Goal: Task Accomplishment & Management: Manage account settings

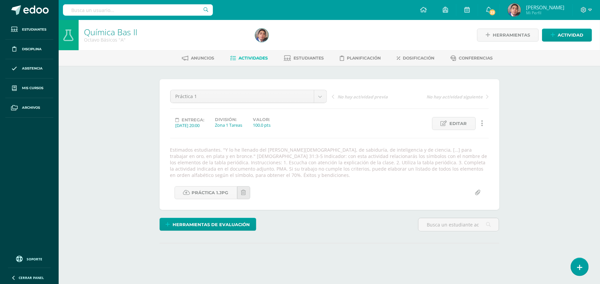
click at [406, 145] on div "Práctica 1 Práctica 1 No hay actividad previa No hay actividad siguiente Entreg…" at bounding box center [329, 145] width 318 height 110
click at [536, 184] on div "Química Bas II Octavo Básicos "A" Herramientas Detalle de asistencias Actividad…" at bounding box center [329, 157] width 541 height 275
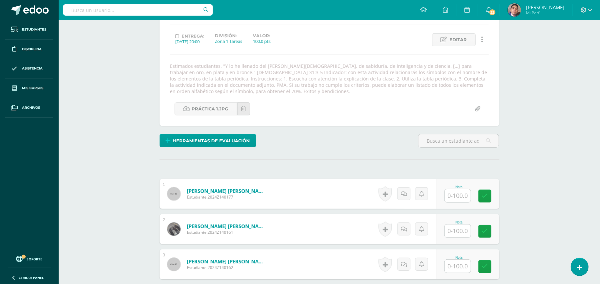
scroll to position [84, 0]
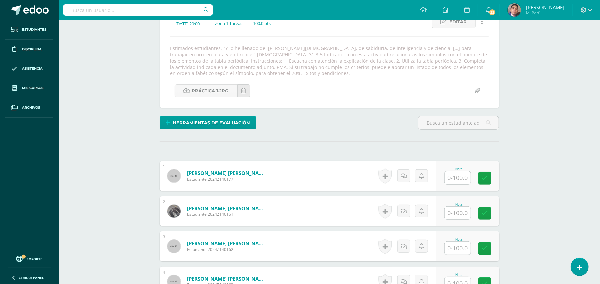
scroll to position [173, 0]
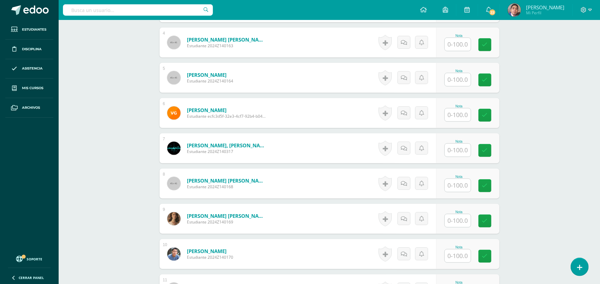
scroll to position [351, 0]
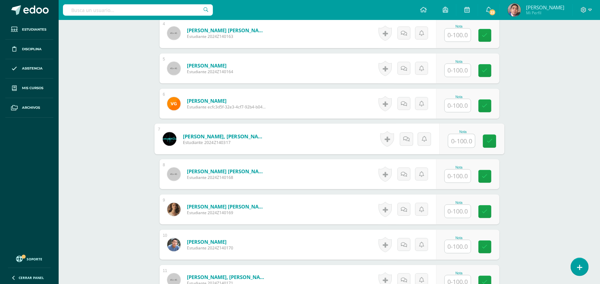
click at [451, 143] on input "text" at bounding box center [461, 140] width 27 height 13
type input "100"
click at [530, 128] on div "Química Bas II Octavo Básicos "A" Herramientas Detalle de asistencias Actividad…" at bounding box center [329, 179] width 541 height 1020
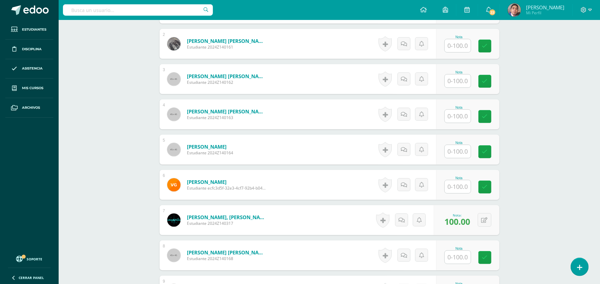
scroll to position [262, 0]
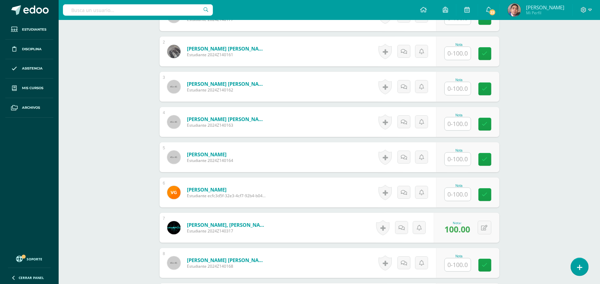
click at [459, 125] on input "text" at bounding box center [457, 124] width 26 height 13
type input "100"
click at [533, 109] on div "Química Bas II Octavo Básicos "A" Herramientas Detalle de asistencias Actividad…" at bounding box center [329, 268] width 541 height 1020
click at [464, 195] on input "text" at bounding box center [457, 194] width 26 height 13
type input "100"
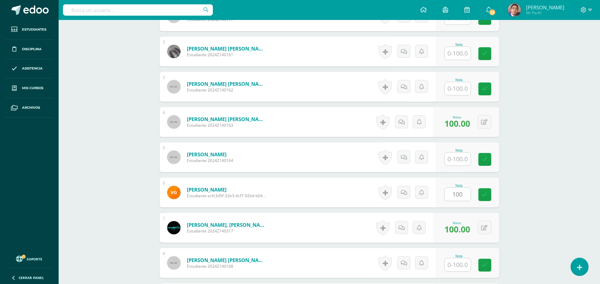
click at [556, 157] on div "Química Bas II Octavo Básicos "A" Herramientas Detalle de asistencias Actividad…" at bounding box center [329, 268] width 541 height 1020
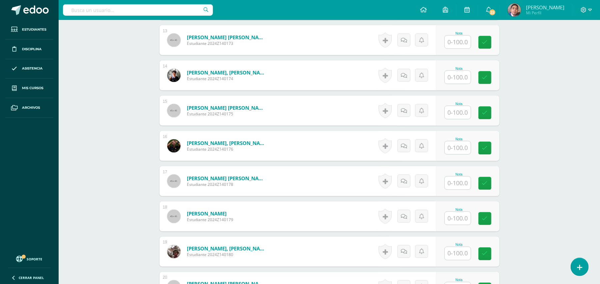
scroll to position [617, 0]
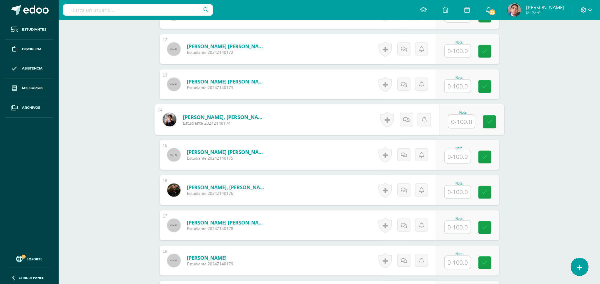
click at [461, 120] on input "text" at bounding box center [461, 121] width 27 height 13
type input "100"
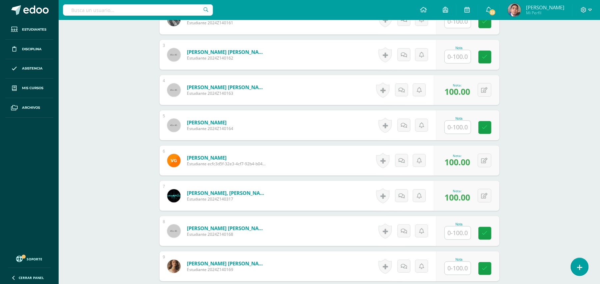
scroll to position [262, 0]
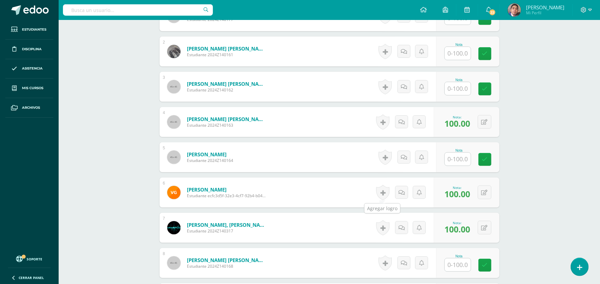
click at [384, 189] on link at bounding box center [382, 192] width 13 height 15
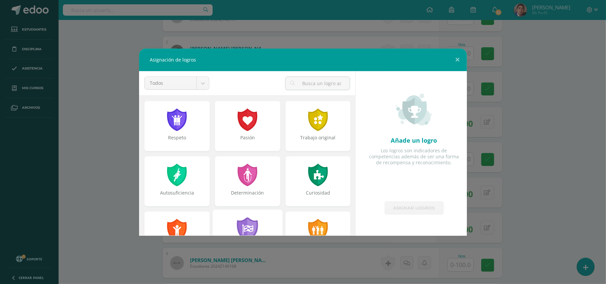
click at [250, 224] on div at bounding box center [247, 230] width 23 height 24
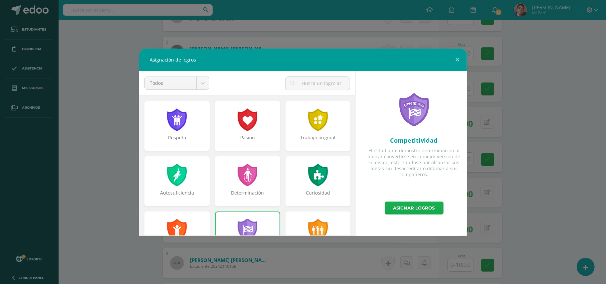
click at [411, 208] on link "Asignar logros" at bounding box center [414, 208] width 59 height 13
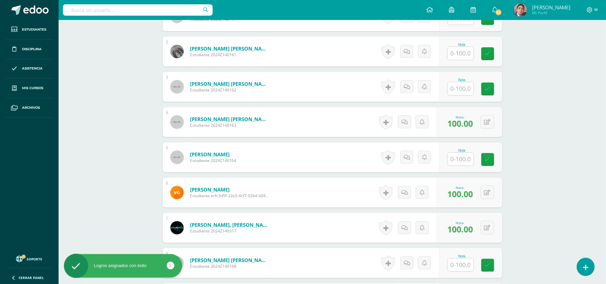
click at [561, 174] on div "Asignación de logros Todos Todos Respeto Pasión Trabajo original Autosuficienci…" at bounding box center [303, 142] width 601 height 187
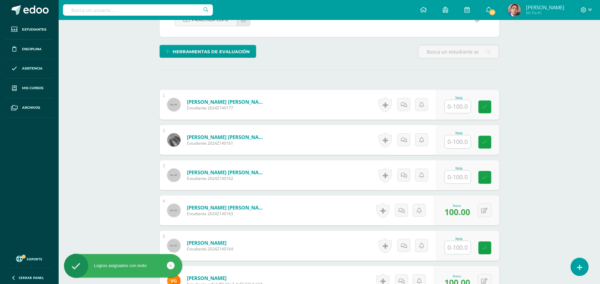
scroll to position [128, 0]
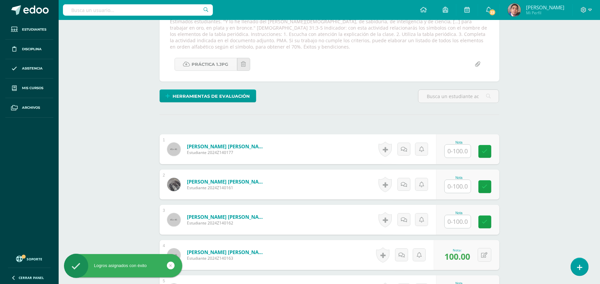
click at [460, 157] on input "text" at bounding box center [457, 151] width 26 height 13
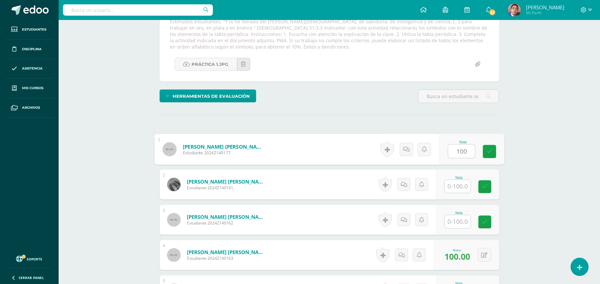
type input "100"
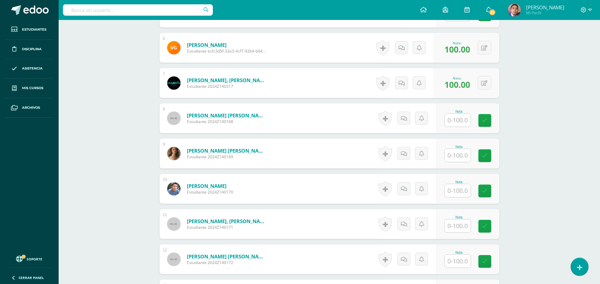
scroll to position [395, 0]
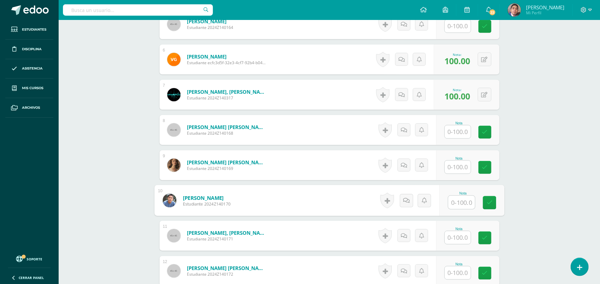
click at [464, 205] on input "text" at bounding box center [461, 202] width 27 height 13
type input "100"
click at [541, 163] on div "Química Bas II Octavo Básicos "A" Herramientas Detalle de asistencias Actividad…" at bounding box center [329, 135] width 541 height 1020
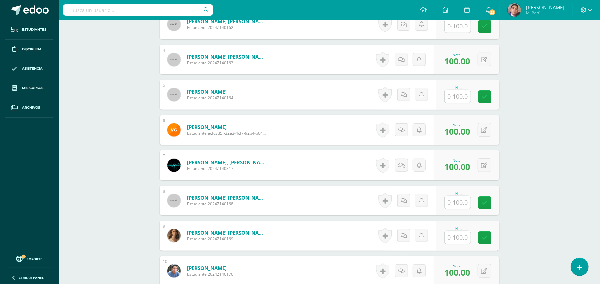
scroll to position [262, 0]
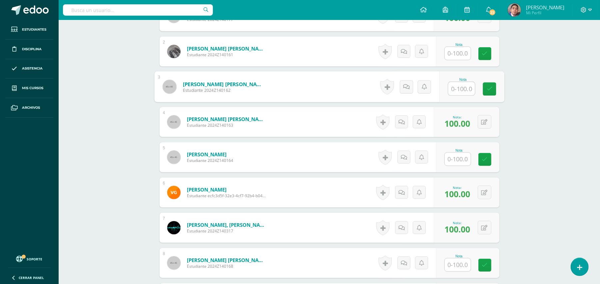
click at [460, 91] on input "text" at bounding box center [461, 88] width 27 height 13
type input "100"
click at [546, 92] on div "Química Bas II Octavo Básicos "A" Herramientas Detalle de asistencias Actividad…" at bounding box center [329, 268] width 541 height 1020
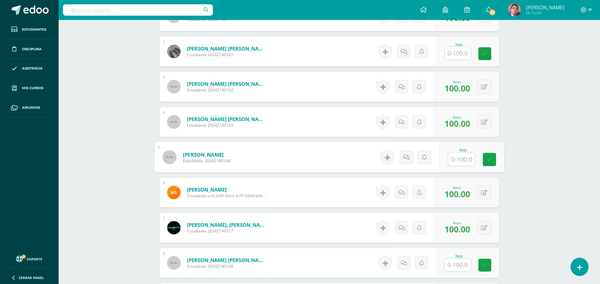
click at [458, 160] on input "text" at bounding box center [461, 159] width 27 height 13
type input "100"
click at [524, 142] on div "Química Bas II Octavo Básicos "A" Herramientas Detalle de asistencias Actividad…" at bounding box center [329, 268] width 541 height 1020
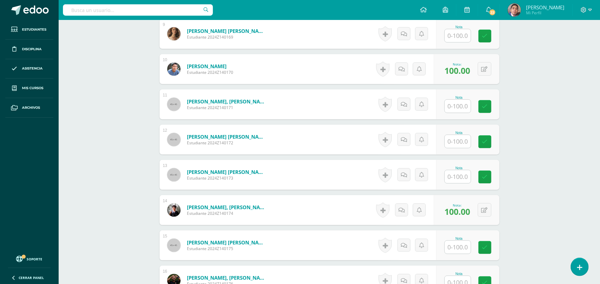
scroll to position [573, 0]
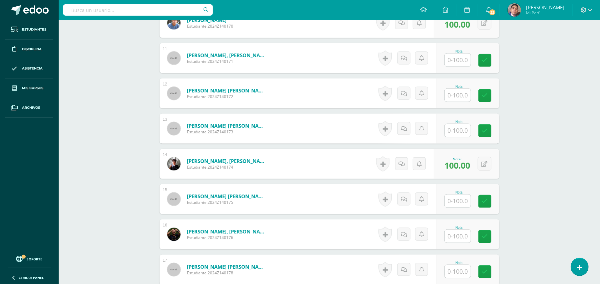
click at [454, 237] on input "text" at bounding box center [457, 236] width 26 height 13
type input "100"
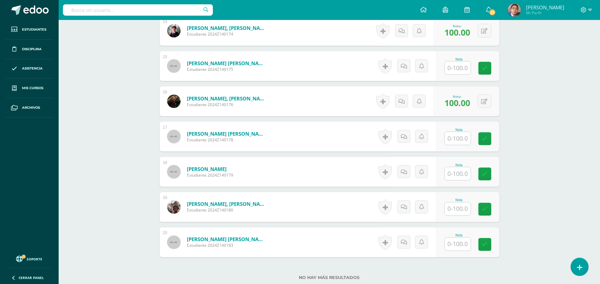
click at [459, 250] on input "text" at bounding box center [457, 244] width 26 height 13
type input "100"
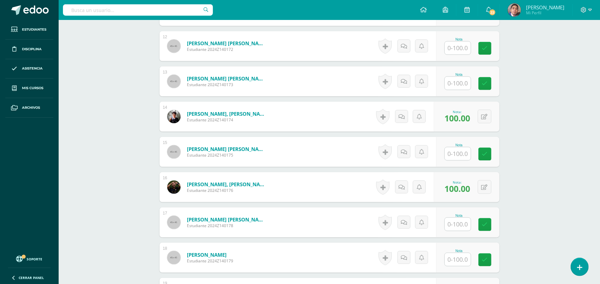
scroll to position [617, 0]
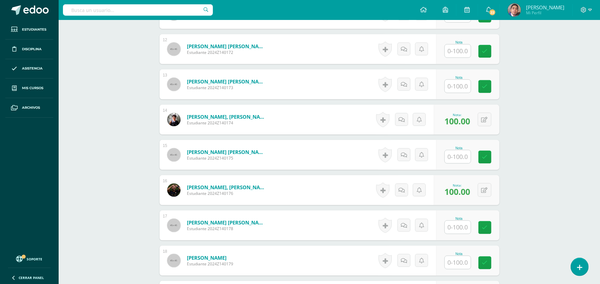
click at [448, 83] on input "text" at bounding box center [457, 86] width 26 height 13
type input "100"
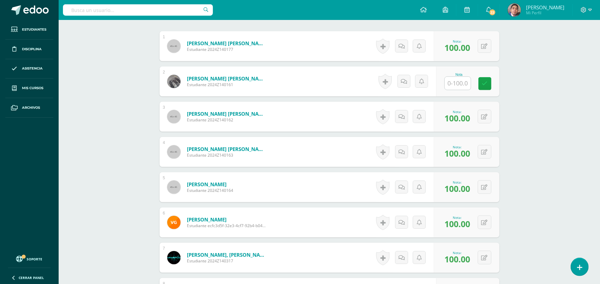
scroll to position [217, 0]
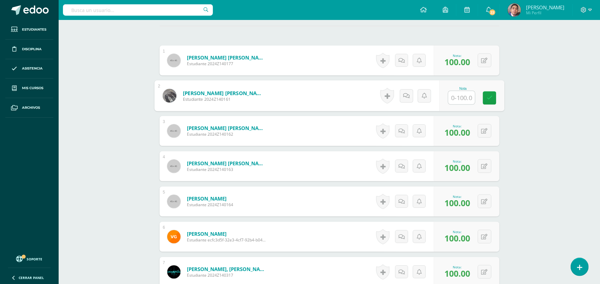
click at [457, 102] on input "text" at bounding box center [461, 97] width 27 height 13
type input "100"
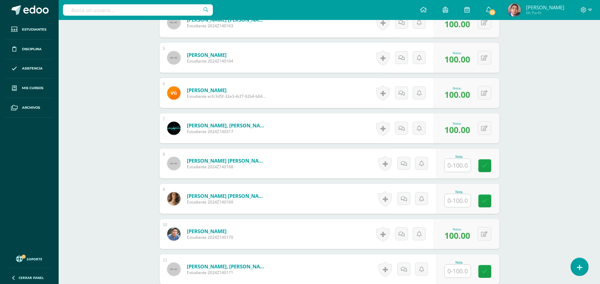
scroll to position [395, 0]
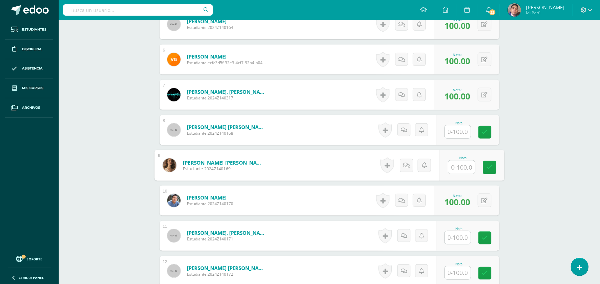
click at [454, 166] on input "text" at bounding box center [461, 167] width 27 height 13
type input "10"
click at [530, 172] on div "Química Bas II Octavo Básicos "A" Herramientas Detalle de asistencias Actividad…" at bounding box center [329, 135] width 541 height 1020
click at [402, 163] on link at bounding box center [407, 165] width 13 height 13
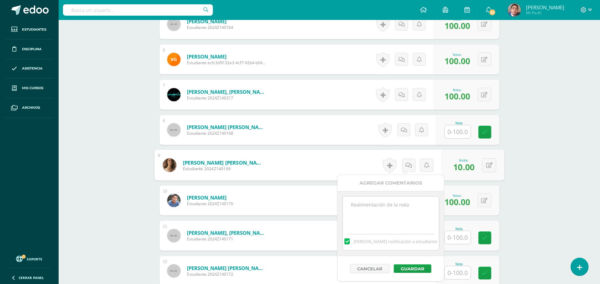
click at [410, 216] on textarea at bounding box center [391, 213] width 96 height 33
type textarea "Estimada estudiante. Tiene pendiente esta actividad. Se le brinda la oportunida…"
click at [402, 266] on button "Guardar" at bounding box center [412, 269] width 38 height 9
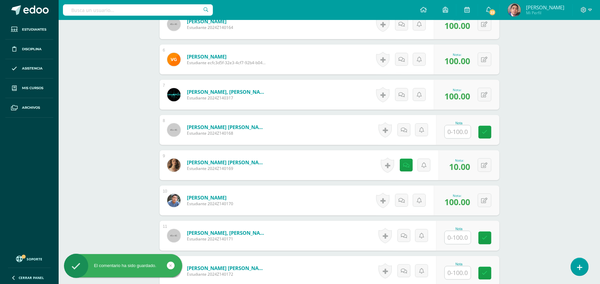
click at [529, 211] on div "Química Bas II Octavo Básicos "A" Herramientas Detalle de asistencias Actividad…" at bounding box center [329, 135] width 541 height 1020
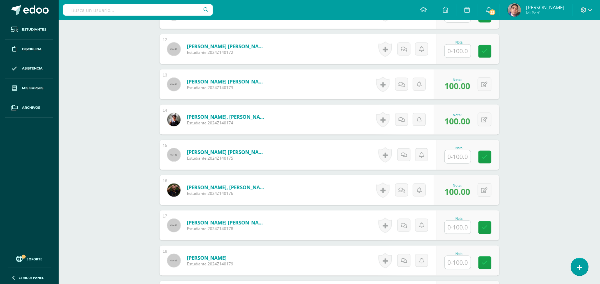
scroll to position [754, 0]
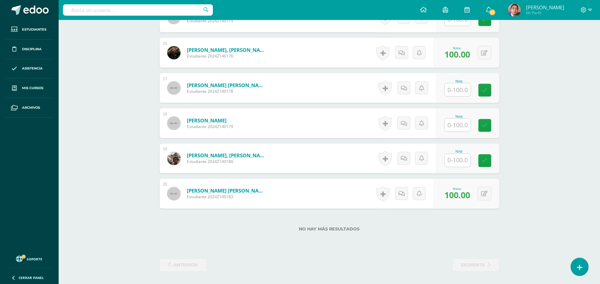
click at [457, 155] on input "text" at bounding box center [457, 160] width 26 height 13
type input "10"
click at [409, 164] on link at bounding box center [407, 158] width 13 height 13
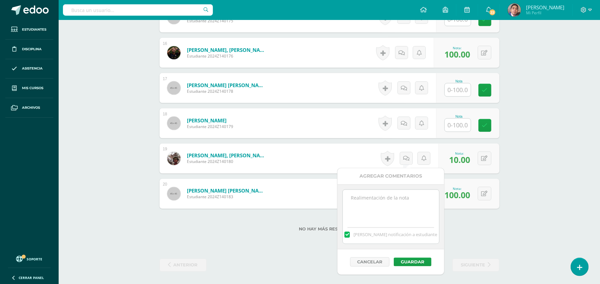
click at [407, 201] on textarea at bounding box center [391, 206] width 96 height 33
paste textarea "Estimada estudiante. Tiene pendiente esta actividad. Se le brinda la oportunida…"
click at [369, 200] on textarea "Estimada estudiante. Tiene pendiente esta actividad. Se le brinda la oportunida…" at bounding box center [391, 206] width 96 height 33
type textarea "Estimado estudiante. Tiene pendiente esta actividad. Se le brinda la oportunida…"
click at [405, 268] on div "Cancelar Guardar" at bounding box center [390, 262] width 107 height 25
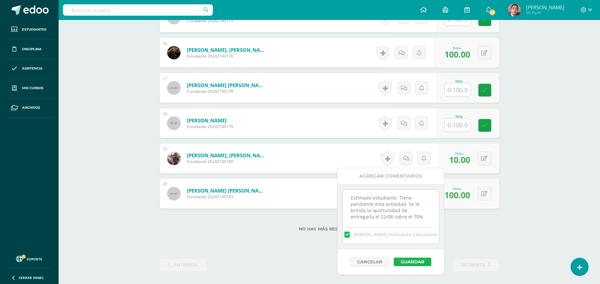
click at [407, 263] on button "Guardar" at bounding box center [412, 262] width 38 height 9
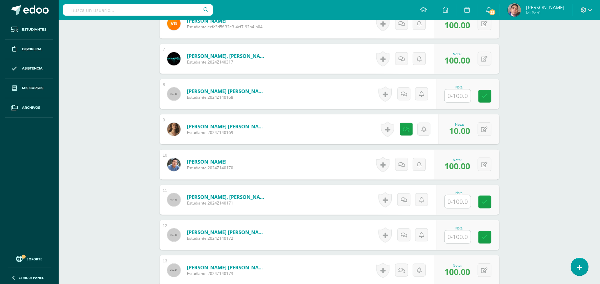
scroll to position [444, 0]
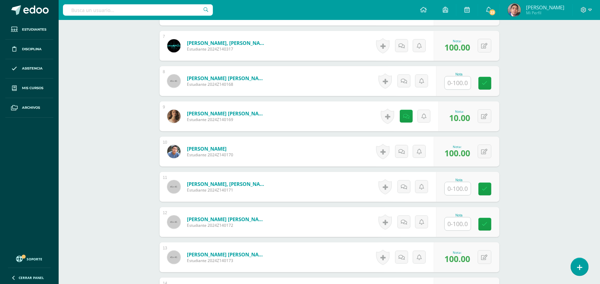
click at [452, 87] on input "text" at bounding box center [457, 83] width 26 height 13
type input "10"
click at [487, 81] on icon at bounding box center [489, 84] width 6 height 6
click at [529, 67] on div "Química Bas II Octavo Básicos "A" Herramientas Detalle de asistencias Actividad…" at bounding box center [329, 86] width 541 height 1020
click at [403, 84] on link at bounding box center [405, 81] width 13 height 13
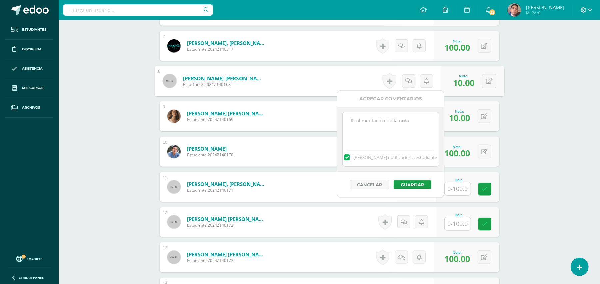
click at [409, 123] on textarea at bounding box center [391, 129] width 96 height 33
paste textarea "Estimada estudiante. Tiene pendiente esta actividad. Se le brinda la oportunida…"
click at [413, 139] on textarea "Estimada estudiante. Tiene pendiente esta actividad. Se le brinda la oportunida…" at bounding box center [391, 129] width 96 height 33
type textarea "Estimada estudiante. Tiene pendiente esta actividad. Se le brinda la oportunida…"
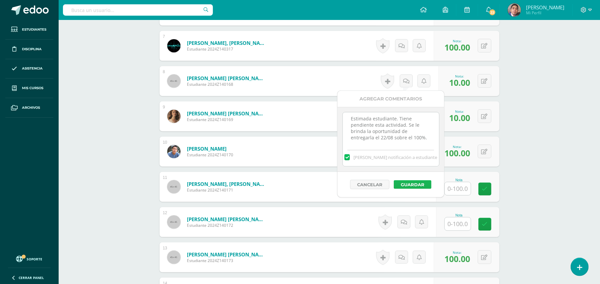
click at [398, 185] on button "Guardar" at bounding box center [412, 184] width 38 height 9
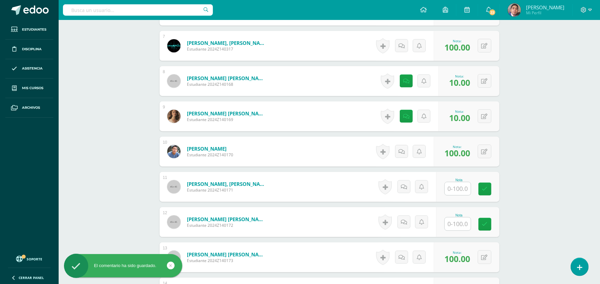
click at [520, 120] on div "Química Bas II Octavo Básicos "A" Herramientas Detalle de asistencias Actividad…" at bounding box center [329, 86] width 541 height 1020
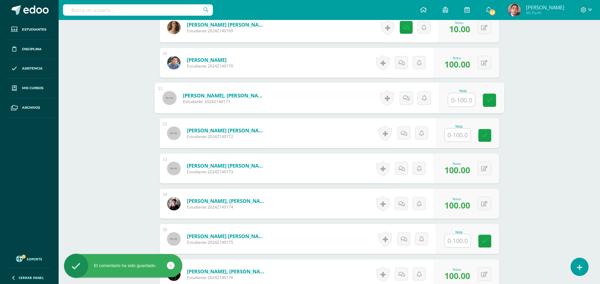
click at [458, 96] on input "text" at bounding box center [461, 100] width 27 height 13
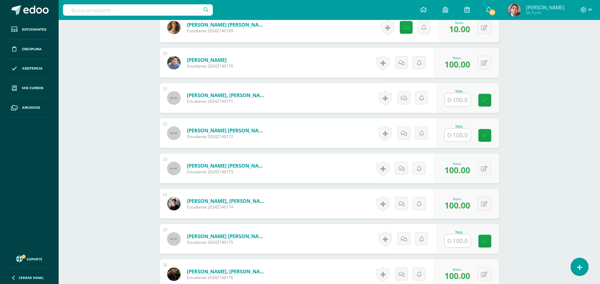
click at [461, 97] on input "text" at bounding box center [457, 100] width 26 height 13
type input "10"
click at [405, 101] on link at bounding box center [405, 98] width 13 height 13
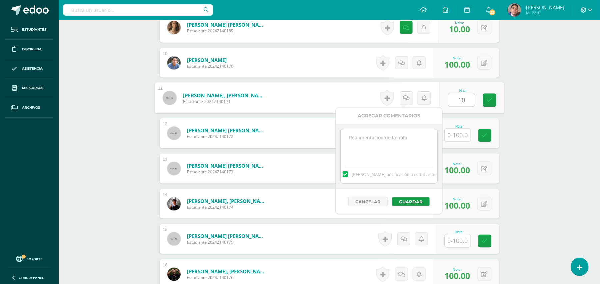
click at [403, 132] on textarea at bounding box center [389, 145] width 96 height 33
paste textarea "Estimada estudiante. Tiene pendiente esta actividad. Se le brinda la oportunida…"
click at [369, 141] on textarea "Estimada estudiante. Tiene pendiente esta actividad. Se le brinda la oportunida…" at bounding box center [389, 145] width 96 height 33
type textarea "Estimado estudiante. Tiene pendiente esta actividad. Se le brinda la oportunida…"
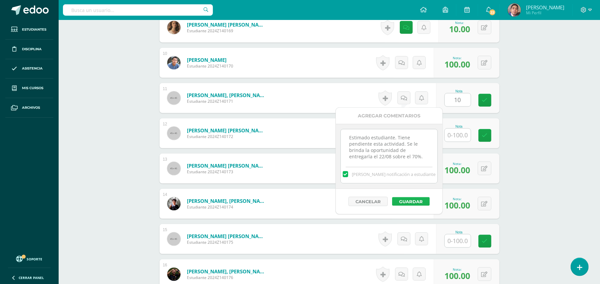
click at [416, 204] on button "Guardar" at bounding box center [411, 201] width 38 height 9
click at [453, 137] on input "text" at bounding box center [457, 135] width 26 height 13
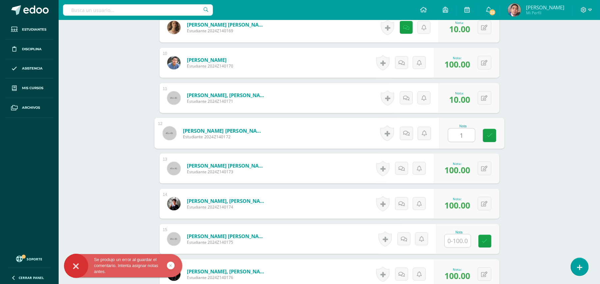
type input "10"
click at [407, 134] on icon at bounding box center [406, 134] width 6 height 6
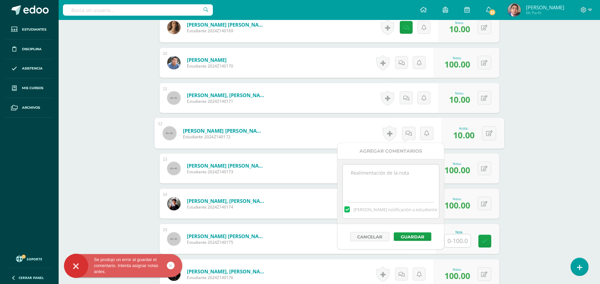
click at [402, 180] on textarea at bounding box center [391, 181] width 96 height 33
paste textarea "Estimada estudiante. Tiene pendiente esta actividad. Se le brinda la oportunida…"
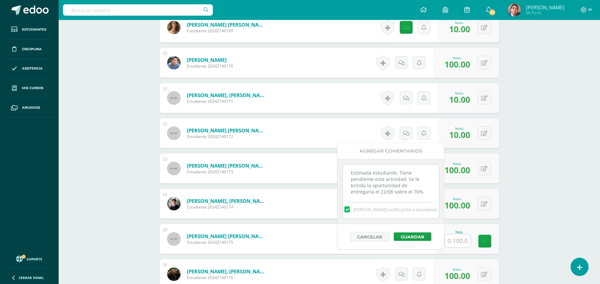
click at [371, 171] on textarea "Estimada estudiante. Tiene pendiente esta actividad. Se le brinda la oportunida…" at bounding box center [391, 181] width 96 height 33
type textarea "Estimado estudiante. Tiene pendiente esta actividad. Se le brinda la oportunida…"
click at [409, 240] on button "Guardar" at bounding box center [412, 237] width 38 height 9
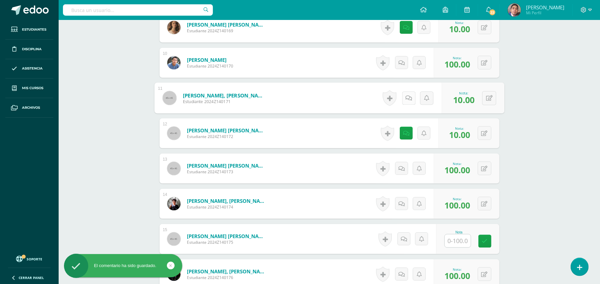
click at [408, 101] on link at bounding box center [407, 98] width 13 height 13
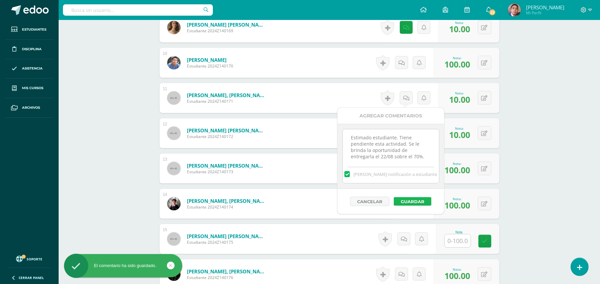
click at [413, 204] on button "Guardar" at bounding box center [412, 201] width 38 height 9
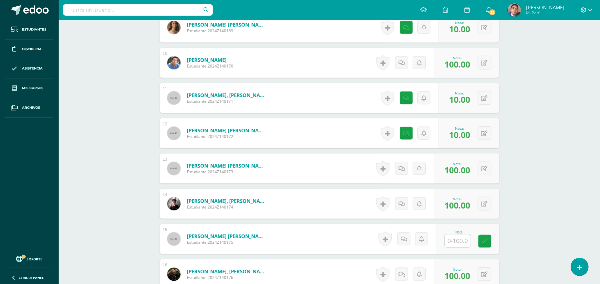
click at [459, 238] on input "text" at bounding box center [457, 241] width 26 height 13
type input "10"
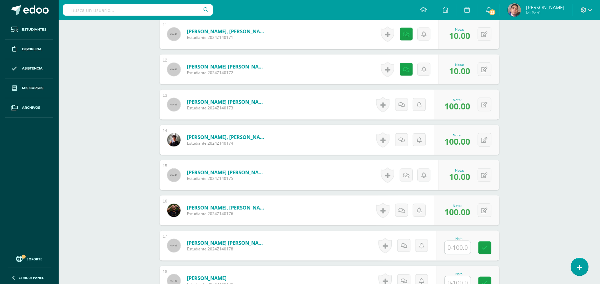
scroll to position [666, 0]
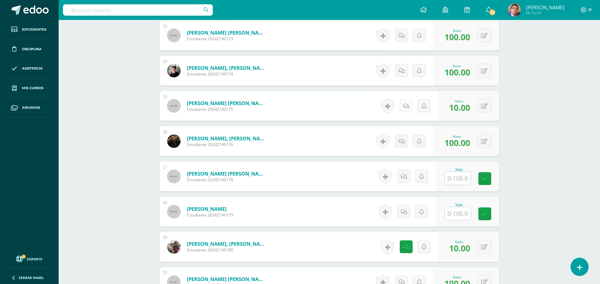
click at [404, 102] on link at bounding box center [405, 106] width 13 height 13
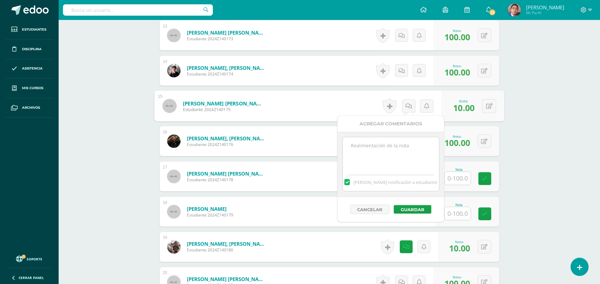
click at [399, 148] on textarea at bounding box center [391, 153] width 96 height 33
paste textarea "Estimada estudiante. Tiene pendiente esta actividad. Se le brinda la oportunida…"
click at [367, 146] on textarea "Estimada estudiante. Tiene pendiente esta actividad. Se le brinda la oportunida…" at bounding box center [391, 153] width 96 height 33
type textarea "Estimado estudiante. Tiene pendiente esta actividad. Se le brinda la oportunida…"
click at [410, 210] on button "Guardar" at bounding box center [412, 209] width 38 height 9
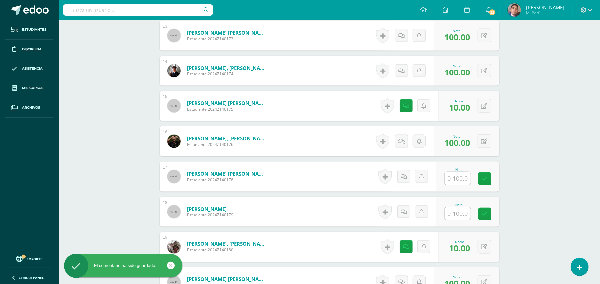
click at [451, 179] on input "text" at bounding box center [457, 178] width 26 height 13
type input "10"
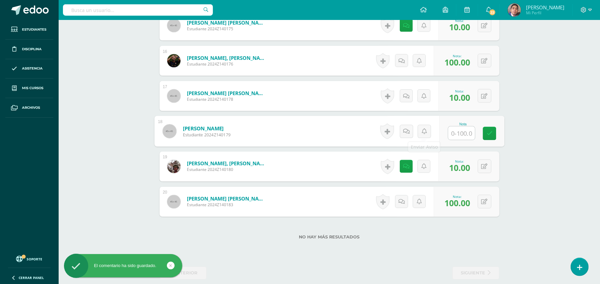
scroll to position [754, 0]
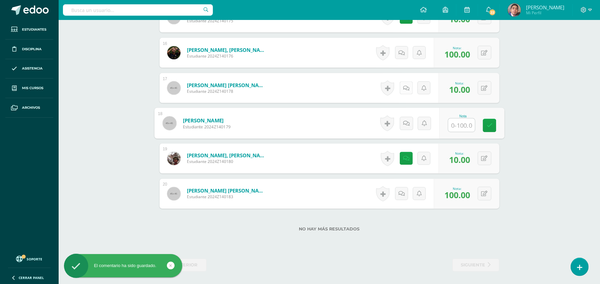
click at [404, 86] on icon at bounding box center [406, 89] width 6 height 6
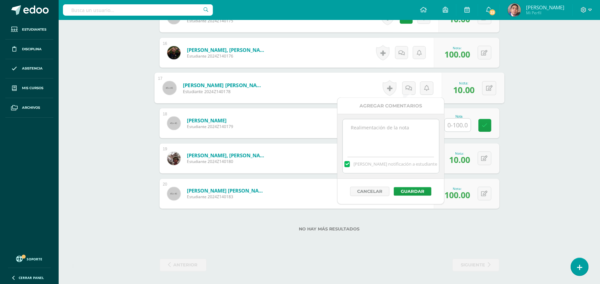
click at [411, 124] on textarea at bounding box center [391, 136] width 96 height 33
paste textarea "Estimada estudiante. Tiene pendiente esta actividad. Se le brinda la oportunida…"
click at [368, 128] on textarea "Estimada estudiante. Tiene pendiente esta actividad. Se le brinda la oportunida…" at bounding box center [391, 136] width 96 height 33
type textarea "Estimado estudiante. Tiene pendiente esta actividad. Se le brinda la oportunida…"
click at [409, 192] on button "Guardar" at bounding box center [412, 191] width 38 height 9
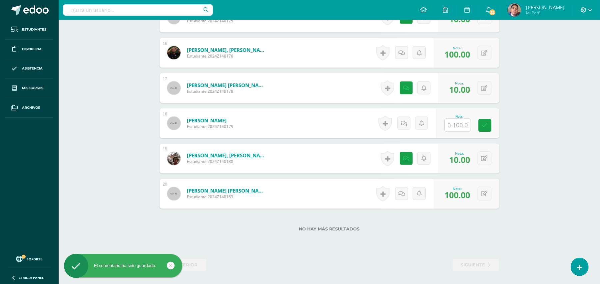
click at [467, 123] on input "text" at bounding box center [457, 125] width 26 height 13
type input "10"
click at [403, 123] on link at bounding box center [407, 123] width 13 height 13
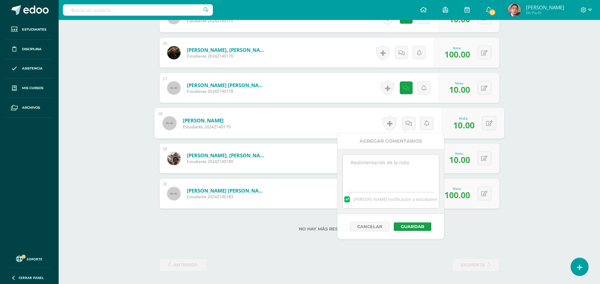
click at [391, 174] on textarea at bounding box center [391, 171] width 96 height 33
paste textarea "Estimada estudiante. Tiene pendiente esta actividad. Se le brinda la oportunida…"
click at [414, 183] on textarea "Estimada estudiante. Tiene pendiente esta actividad. Se le brinda la oportunida…" at bounding box center [391, 171] width 96 height 33
type textarea "Estimada estudiante. Tiene pendiente esta actividad. Se le brinda la oportunida…"
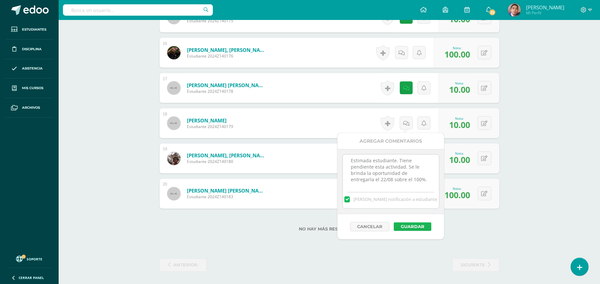
click at [397, 227] on button "Guardar" at bounding box center [412, 227] width 38 height 9
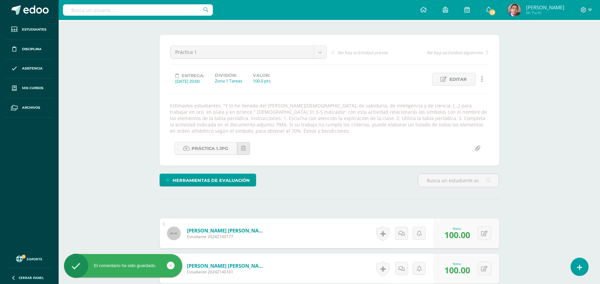
scroll to position [0, 0]
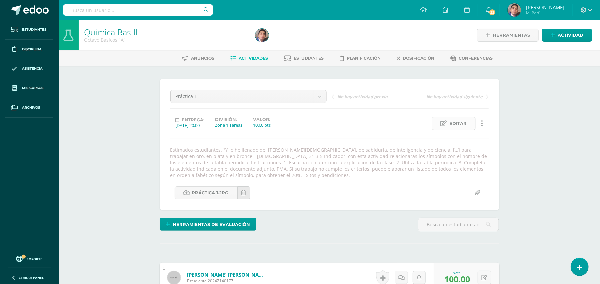
click at [467, 125] on link "Editar" at bounding box center [454, 123] width 44 height 13
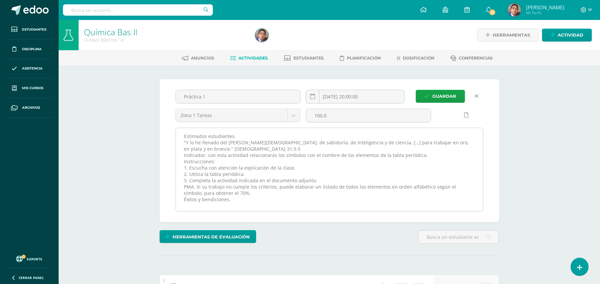
click at [393, 135] on textarea "Estimados estudiantes. "Y lo he llenado del [PERSON_NAME][DEMOGRAPHIC_DATA], de…" at bounding box center [329, 169] width 307 height 83
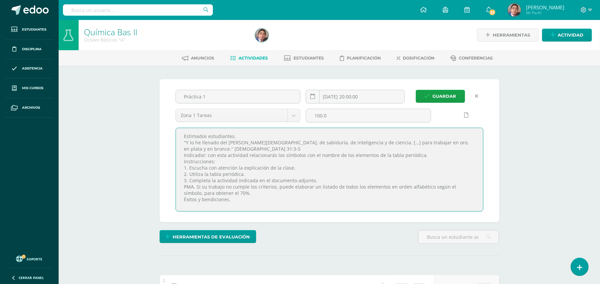
click at [477, 92] on link at bounding box center [476, 96] width 13 height 13
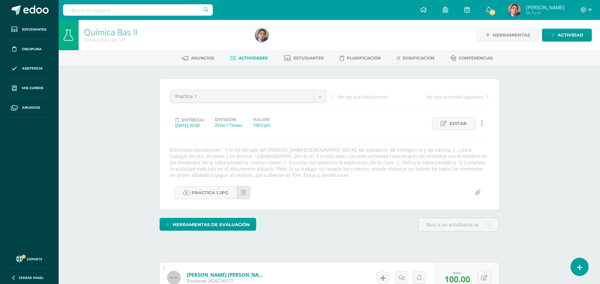
click at [576, 37] on span "Actividad" at bounding box center [570, 35] width 26 height 12
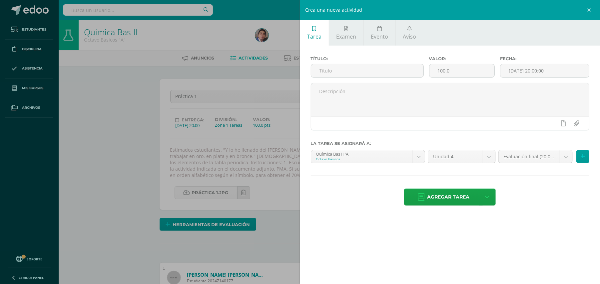
scroll to position [65, 0]
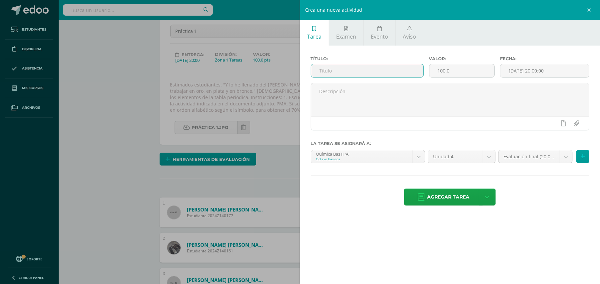
click at [351, 68] on input "text" at bounding box center [367, 70] width 112 height 13
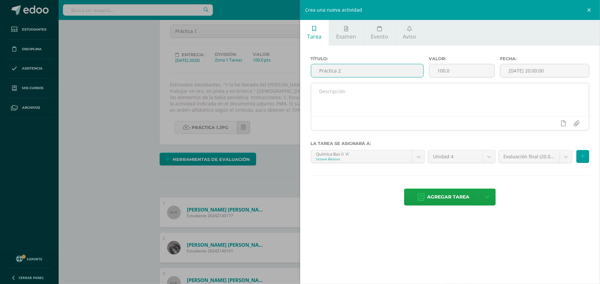
type input "Práctica 2"
click at [383, 97] on textarea at bounding box center [450, 99] width 278 height 33
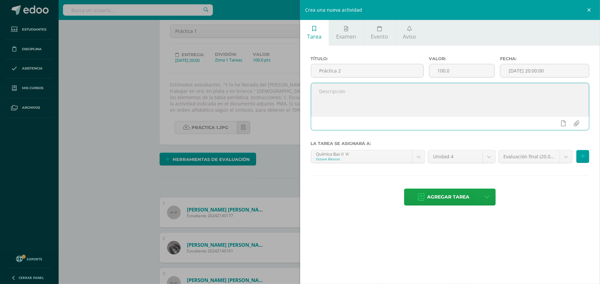
paste textarea "Estimados estudiantes. "Y lo he llenado del [PERSON_NAME][DEMOGRAPHIC_DATA], de…"
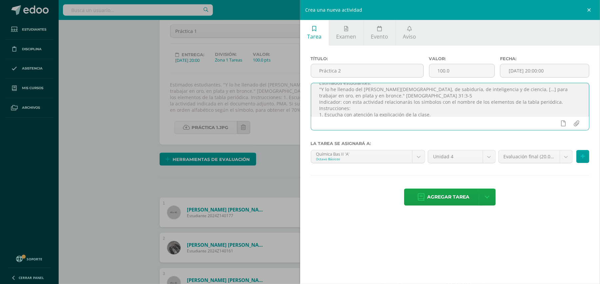
scroll to position [0, 0]
click at [387, 111] on textarea "Estimados estudiantes. "Y lo he llenado del [PERSON_NAME][DEMOGRAPHIC_DATA], de…" at bounding box center [450, 99] width 278 height 33
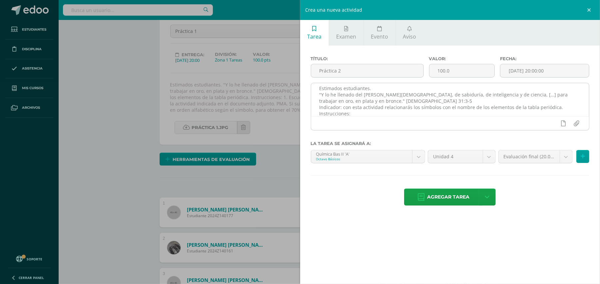
click at [383, 108] on textarea "Estimados estudiantes. "Y lo he llenado del [PERSON_NAME][DEMOGRAPHIC_DATA], de…" at bounding box center [450, 99] width 278 height 33
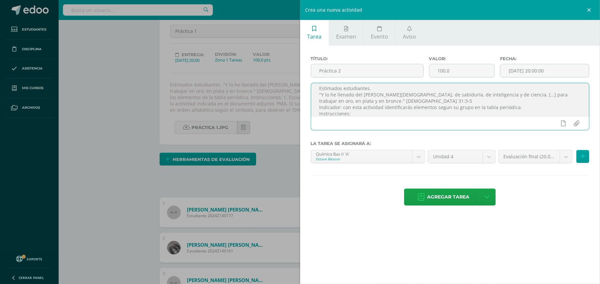
click at [446, 105] on textarea "Estimados estudiantes. "Y lo he llenado del espíritu de Dios, de sabiduría, de …" at bounding box center [450, 99] width 278 height 33
click at [453, 101] on textarea "Estimados estudiantes. "Y lo he llenado del espíritu de Dios, de sabiduría, de …" at bounding box center [450, 99] width 278 height 33
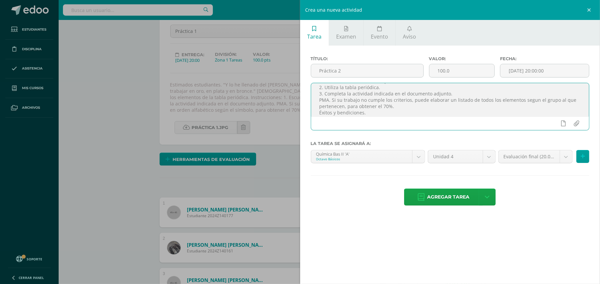
click at [530, 100] on textarea "Estimados estudiantes. "Y lo he llenado del espíritu de Dios, de sabiduría, de …" at bounding box center [450, 99] width 278 height 33
type textarea "Estimados estudiantes. "Y lo he llenado del [PERSON_NAME][DEMOGRAPHIC_DATA], de…"
click at [577, 126] on input "file" at bounding box center [576, 123] width 13 height 13
type input "C:\fakepath\Práctica 2.jpg"
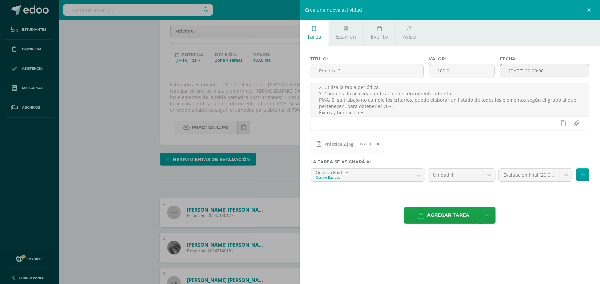
click at [539, 72] on input "[DATE] 20:00:00" at bounding box center [544, 70] width 89 height 13
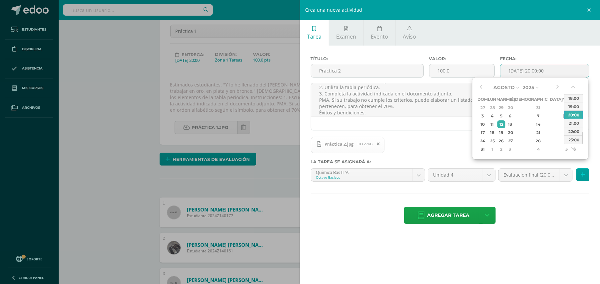
click at [562, 113] on td "8" at bounding box center [566, 116] width 8 height 8
type input "2025-08-08 20:00"
click at [533, 196] on div "Título: Práctica 2 Valor: 100.0 Fecha: 2025-08-08 20:00 Estimados estudiantes. …" at bounding box center [450, 141] width 300 height 190
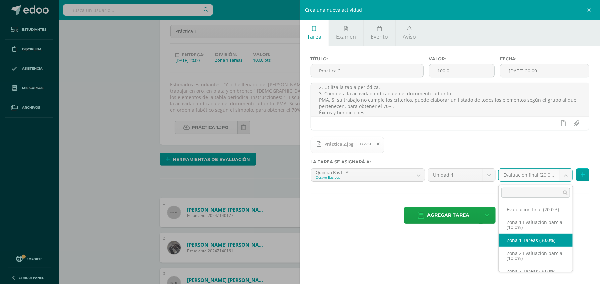
select select "30407"
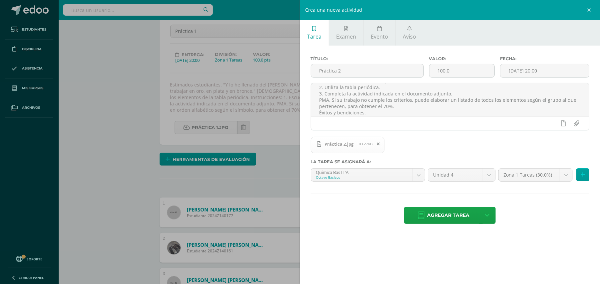
click at [550, 225] on div "Agregar tarea Agregar tarea y ocultar" at bounding box center [450, 216] width 279 height 18
click at [450, 218] on span "Agregar tarea" at bounding box center [448, 215] width 42 height 16
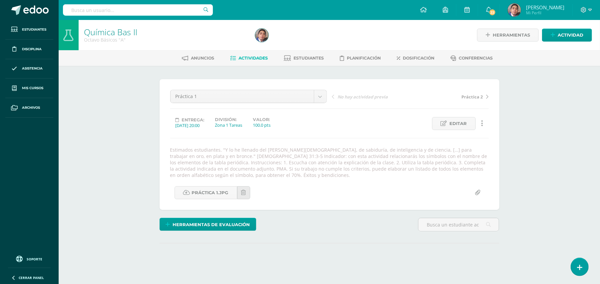
scroll to position [65, 0]
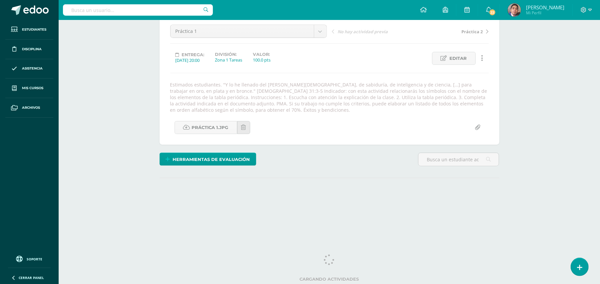
click at [550, 165] on div "Química Bas II Octavo Básicos "A" Herramientas Detalle de asistencias Actividad…" at bounding box center [329, 92] width 541 height 275
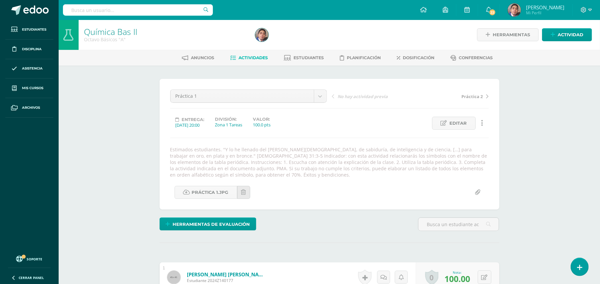
scroll to position [0, 0]
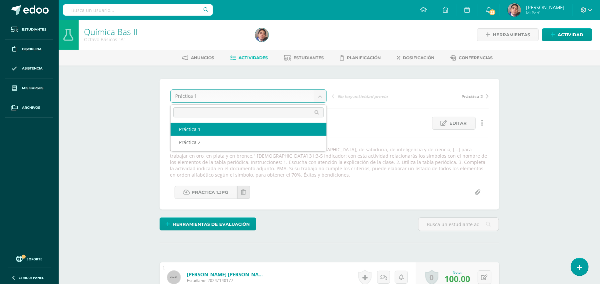
scroll to position [1, 0]
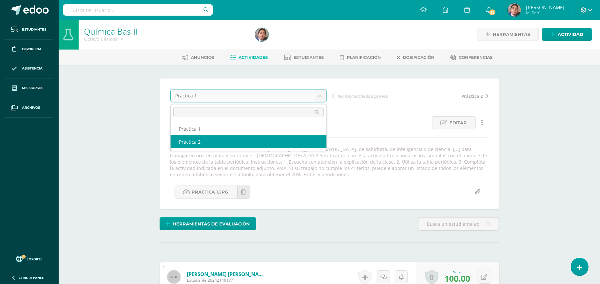
select select "/dashboard/teacher/grade-activity/31150/"
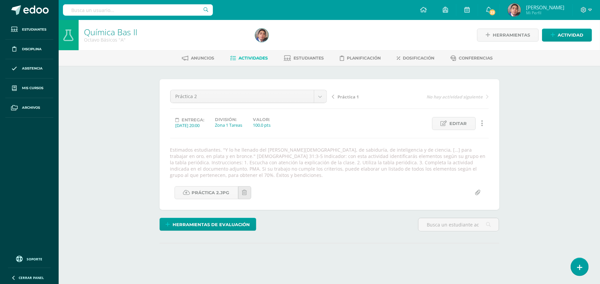
click at [541, 132] on div "Química Bas II Octavo Básicos "A" Herramientas Detalle de asistencias Actividad…" at bounding box center [329, 157] width 541 height 275
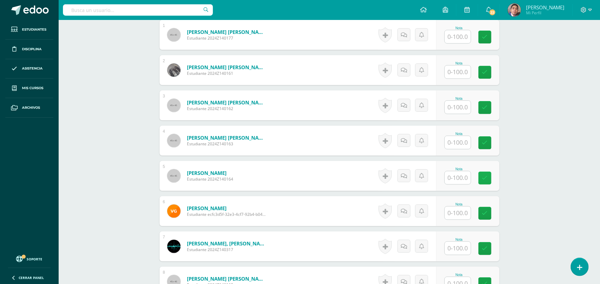
scroll to position [332, 0]
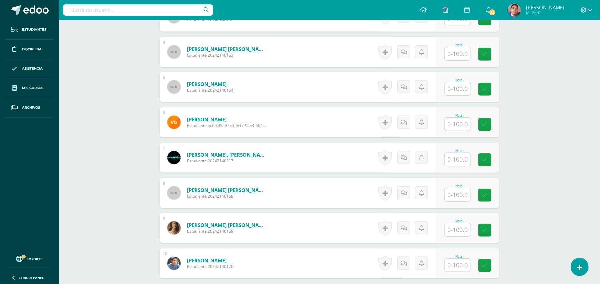
click at [463, 158] on input "text" at bounding box center [457, 159] width 26 height 13
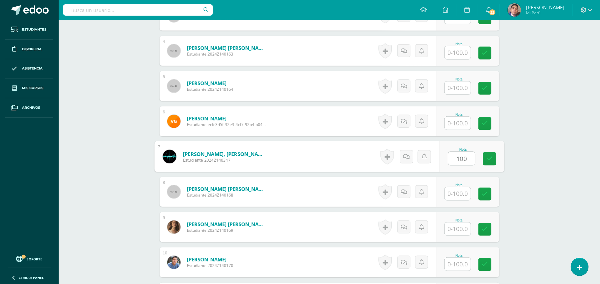
type input "100"
click at [528, 129] on div "Química Bas II Octavo Básicos "A" Herramientas Detalle de asistencias Actividad…" at bounding box center [329, 197] width 541 height 1020
click at [458, 51] on input "text" at bounding box center [457, 52] width 26 height 13
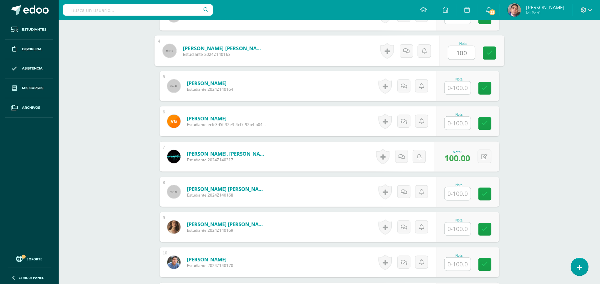
type input "100"
click at [535, 82] on div "Química Bas II Octavo Básicos "A" Herramientas Detalle de asistencias Actividad…" at bounding box center [329, 197] width 541 height 1020
click at [458, 122] on input "text" at bounding box center [457, 123] width 26 height 13
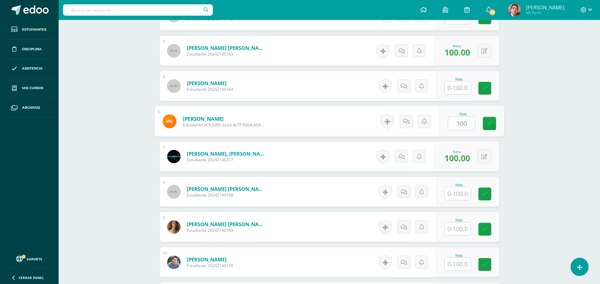
type input "100"
click at [533, 88] on div "Química Bas II Octavo Básicos "A" Herramientas Detalle de asistencias Actividad…" at bounding box center [329, 197] width 541 height 1020
click at [380, 122] on link at bounding box center [382, 121] width 13 height 15
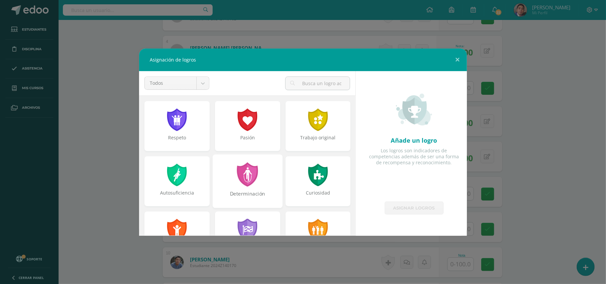
click at [239, 168] on div at bounding box center [247, 174] width 23 height 24
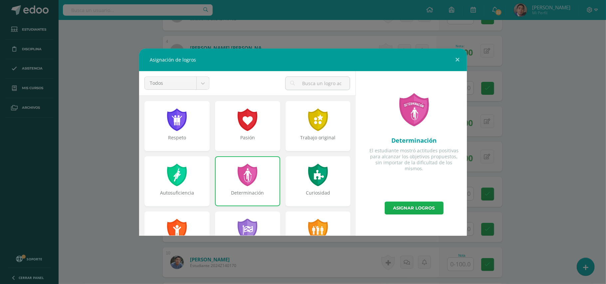
click at [405, 212] on link "Asignar logros" at bounding box center [414, 208] width 59 height 13
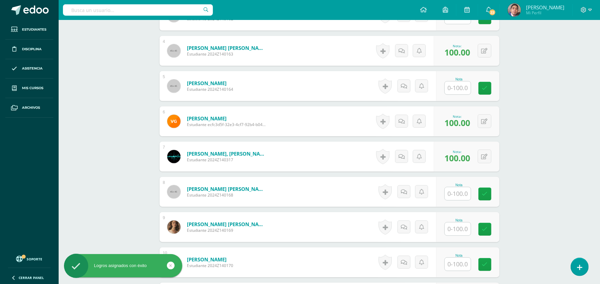
click at [533, 159] on div "Química Bas II Octavo Básicos "A" Herramientas Detalle de asistencias Actividad…" at bounding box center [329, 197] width 541 height 1020
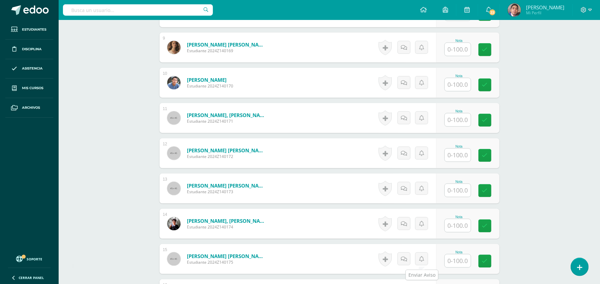
scroll to position [599, 0]
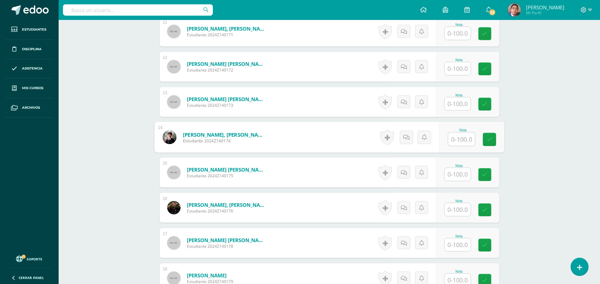
click at [458, 138] on input "text" at bounding box center [461, 139] width 27 height 13
type input "100"
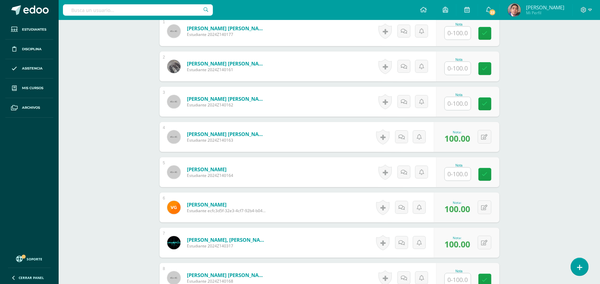
scroll to position [200, 0]
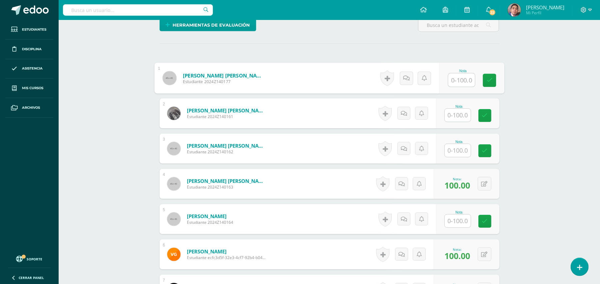
click at [448, 80] on input "text" at bounding box center [461, 80] width 27 height 13
type input "100"
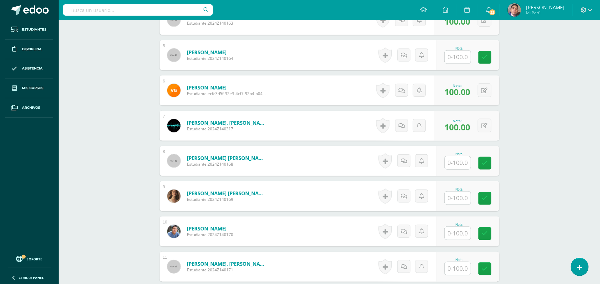
scroll to position [421, 0]
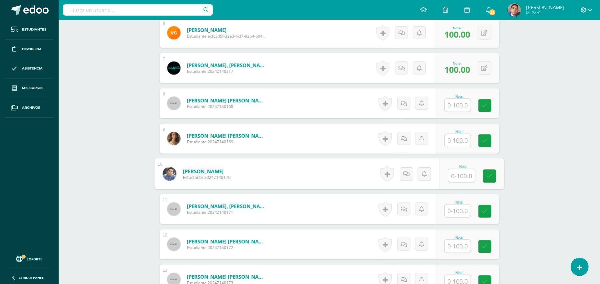
click at [453, 176] on input "text" at bounding box center [461, 175] width 27 height 13
type input "100"
click at [541, 150] on div "Química Bas II Octavo Básicos "A" Herramientas Detalle de asistencias Actividad…" at bounding box center [329, 109] width 541 height 1020
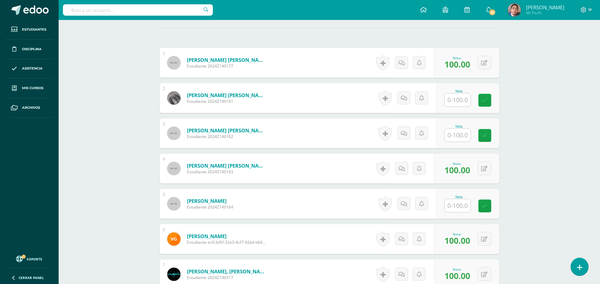
scroll to position [200, 0]
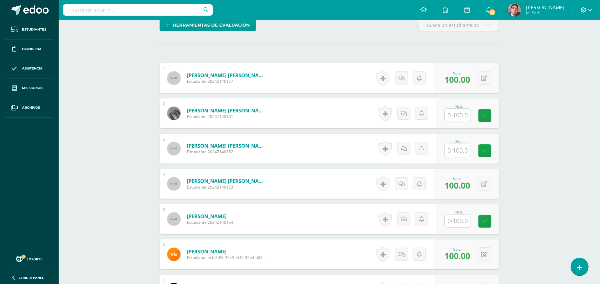
click at [469, 152] on input "text" at bounding box center [457, 150] width 26 height 13
type input "100"
click at [467, 210] on div "Nota" at bounding box center [467, 219] width 63 height 30
click at [463, 223] on input "text" at bounding box center [457, 221] width 26 height 13
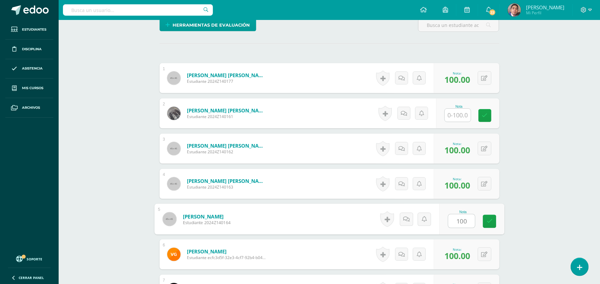
type input "100"
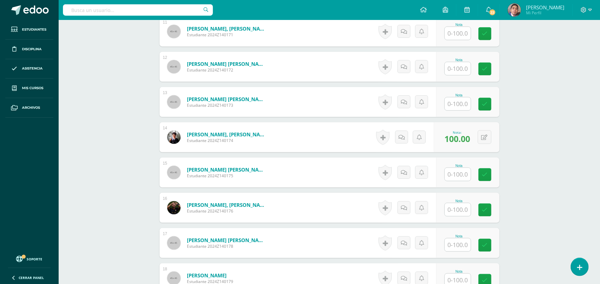
scroll to position [643, 0]
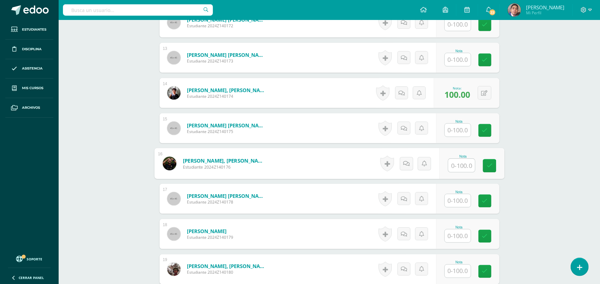
click at [457, 168] on input "text" at bounding box center [461, 165] width 27 height 13
type input "100"
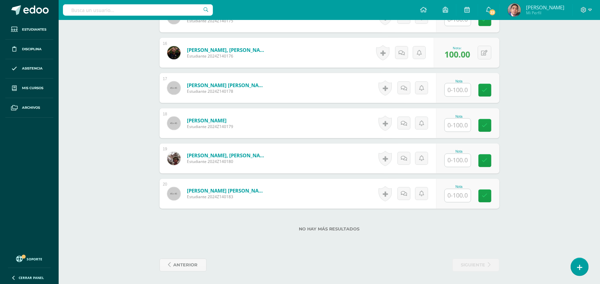
click at [464, 195] on input "text" at bounding box center [457, 195] width 26 height 13
type input "100"
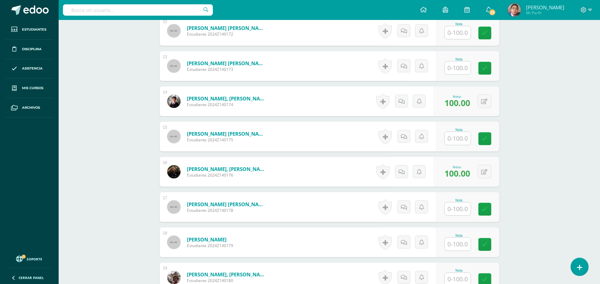
scroll to position [577, 0]
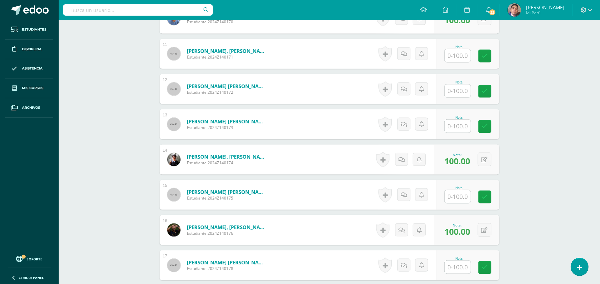
click at [454, 127] on input "text" at bounding box center [457, 126] width 26 height 13
type input "100"
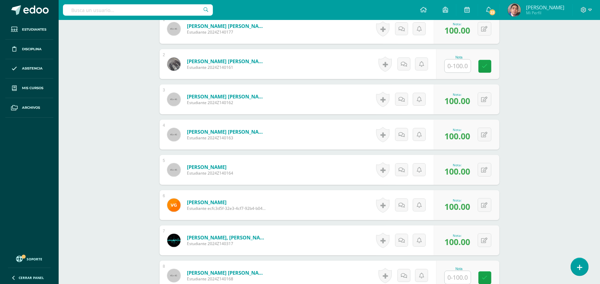
scroll to position [222, 0]
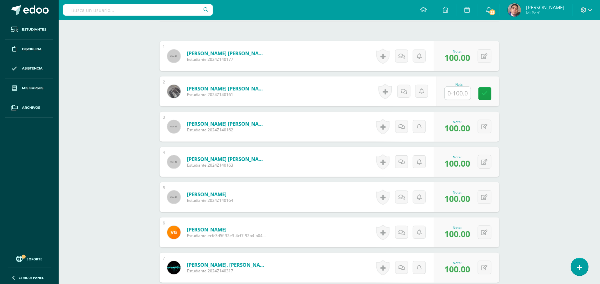
click at [466, 90] on input "text" at bounding box center [457, 93] width 26 height 13
type input "100"
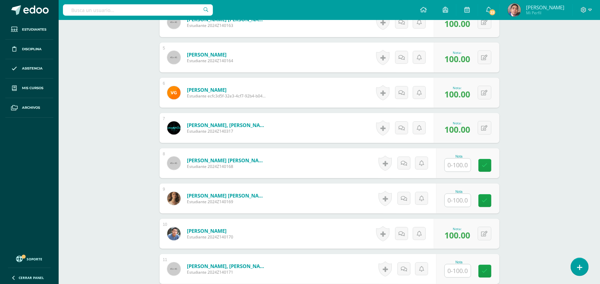
scroll to position [399, 0]
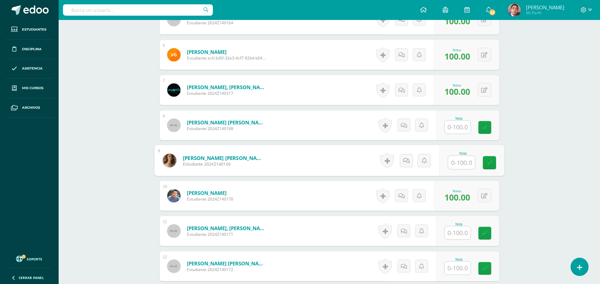
click at [458, 167] on input "text" at bounding box center [461, 162] width 27 height 13
type input "10"
click at [531, 143] on div "Química Bas II Octavo Básicos "A" Herramientas Detalle de asistencias Actividad…" at bounding box center [329, 130] width 541 height 1020
click at [408, 164] on link at bounding box center [405, 160] width 13 height 13
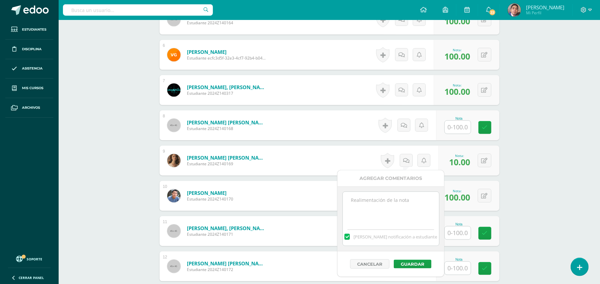
click at [392, 213] on textarea at bounding box center [391, 208] width 96 height 33
type textarea "Estimada estudiante. Tiene pendiente esta actividad. Se le brinda la oportunida…"
click at [414, 266] on button "Guardar" at bounding box center [412, 264] width 38 height 9
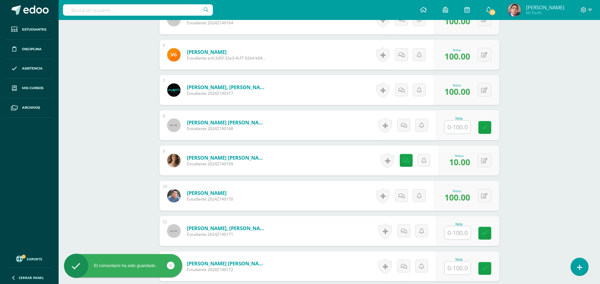
click at [555, 187] on div "Química Bas II Octavo Básicos "A" Herramientas Detalle de asistencias Actividad…" at bounding box center [329, 130] width 541 height 1020
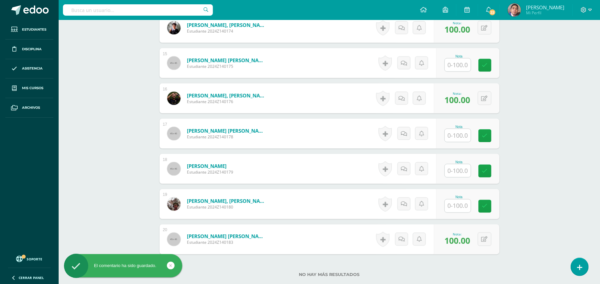
scroll to position [754, 0]
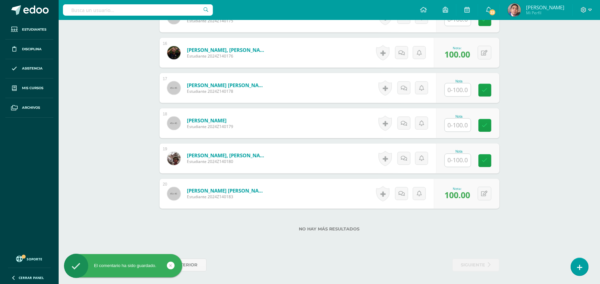
click at [463, 164] on input "text" at bounding box center [457, 160] width 26 height 13
type input "10"
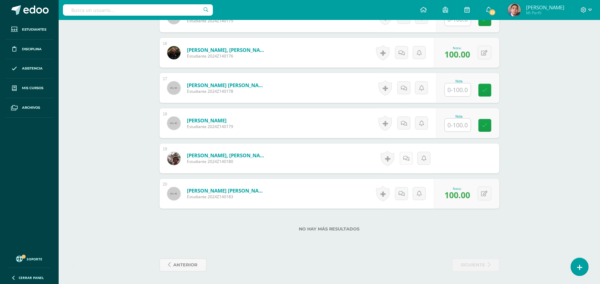
click at [406, 154] on link at bounding box center [405, 158] width 13 height 13
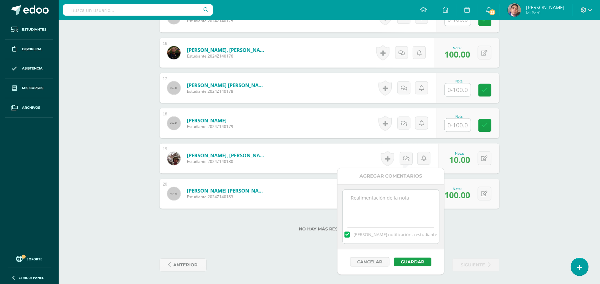
click at [408, 200] on textarea at bounding box center [391, 206] width 96 height 33
paste textarea "Estimada estudiante. Tiene pendiente esta actividad. Se le brinda la oportunida…"
click at [407, 260] on button "Guardar" at bounding box center [412, 262] width 38 height 9
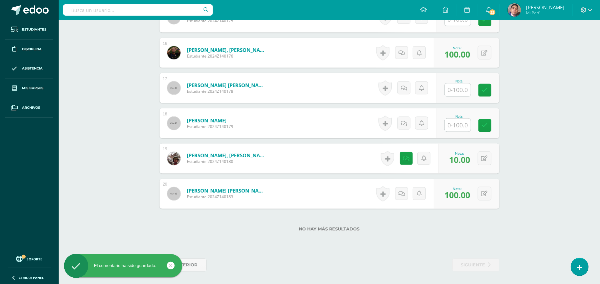
click at [403, 165] on div "Historial de actividad No hay historial para esta actividad" at bounding box center [408, 159] width 60 height 30
click at [403, 159] on link at bounding box center [405, 158] width 13 height 13
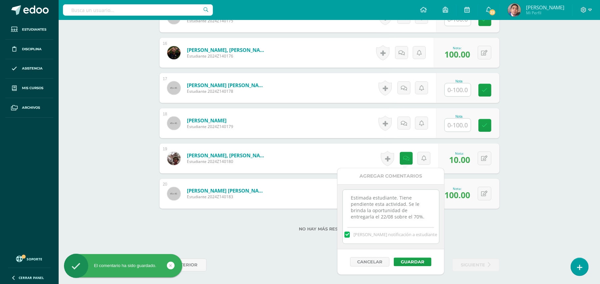
click at [371, 196] on textarea "Estimada estudiante. Tiene pendiente esta actividad. Se le brinda la oportunida…" at bounding box center [391, 206] width 96 height 33
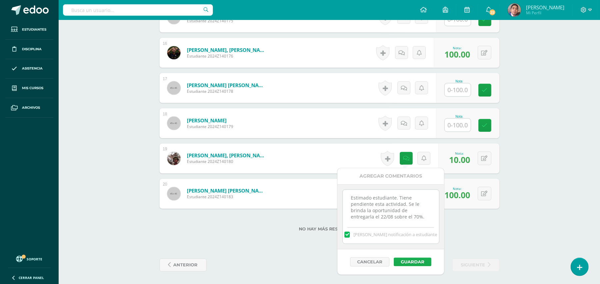
type textarea "Estimado estudiante. Tiene pendiente esta actividad. Se le brinda la oportunida…"
click at [409, 266] on button "Guardar" at bounding box center [412, 262] width 38 height 9
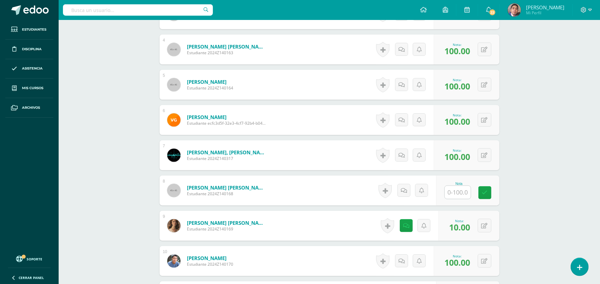
scroll to position [444, 0]
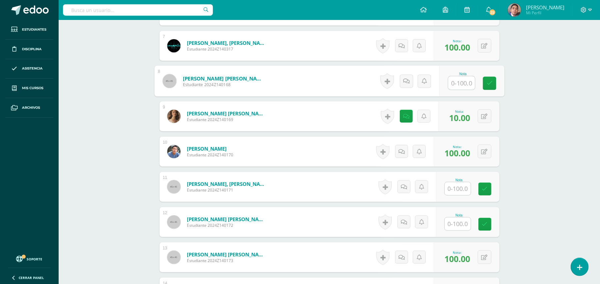
click at [458, 82] on input "text" at bounding box center [461, 83] width 27 height 13
type input "10"
click at [406, 80] on icon at bounding box center [405, 81] width 7 height 6
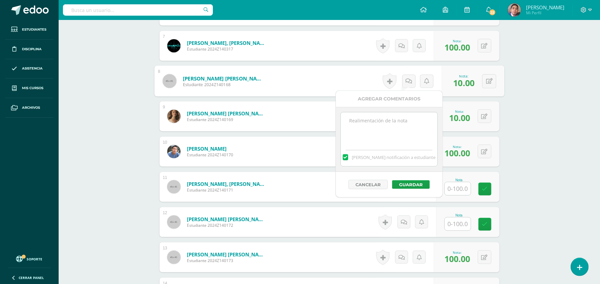
click at [405, 123] on textarea at bounding box center [389, 129] width 96 height 33
paste textarea "Estimada estudiante. Tiene pendiente esta actividad. Se le brinda la oportunida…"
click at [368, 121] on textarea "Estimada estudiante. Tiene pendiente esta actividad. Se le brinda la oportunida…" at bounding box center [389, 129] width 96 height 33
click at [413, 138] on textarea "Estimado estudiante. Tiene pendiente esta actividad. Se le brinda la oportunida…" at bounding box center [389, 129] width 96 height 33
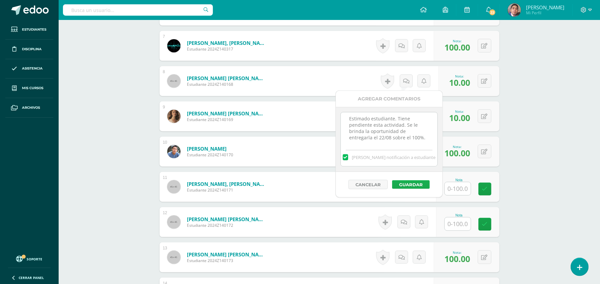
type textarea "Estimado estudiante. Tiene pendiente esta actividad. Se le brinda la oportunida…"
click at [415, 182] on button "Guardar" at bounding box center [411, 184] width 38 height 9
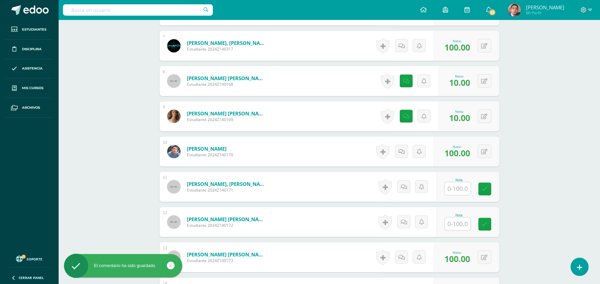
click at [541, 160] on div "Química Bas II Octavo Básicos "A" Herramientas Detalle de asistencias Actividad…" at bounding box center [329, 86] width 541 height 1020
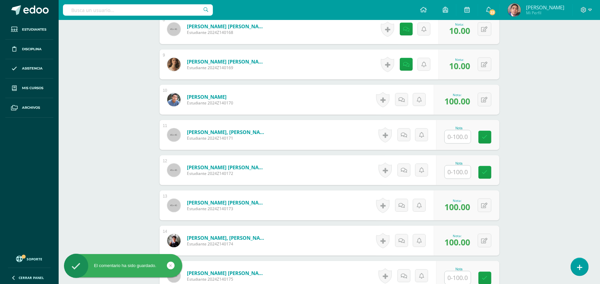
scroll to position [533, 0]
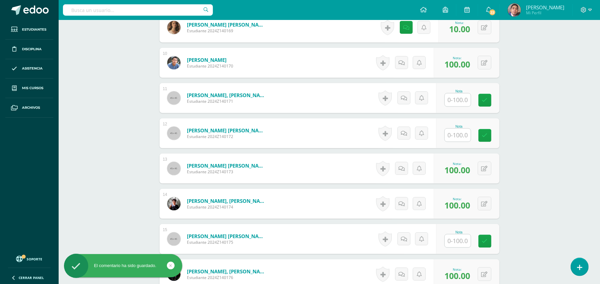
click at [451, 102] on input "text" at bounding box center [457, 100] width 26 height 13
type input "10"
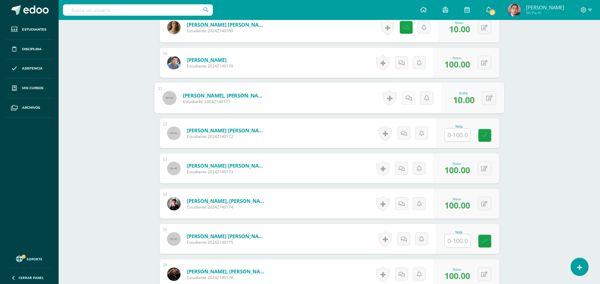
click at [405, 100] on icon at bounding box center [408, 98] width 7 height 6
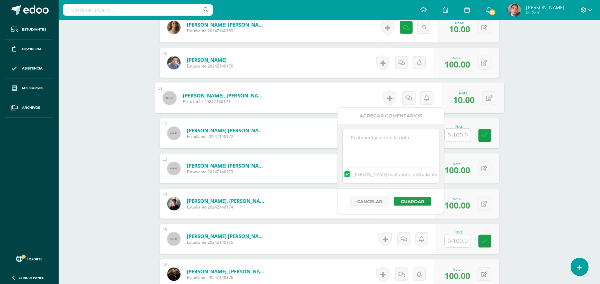
click at [395, 142] on textarea at bounding box center [391, 145] width 96 height 33
type textarea "1"
paste textarea "Estimado estudiante. Tiene pendiente esta actividad. Se le brinda la oportunida…"
type textarea "Estimado estudiante. Tiene pendiente esta actividad. Se le brinda la oportunida…"
click at [411, 201] on button "Guardar" at bounding box center [412, 201] width 38 height 9
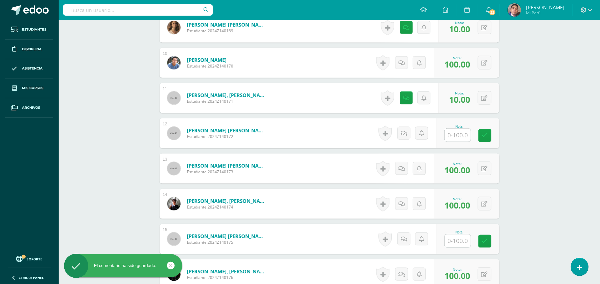
click at [465, 136] on input "text" at bounding box center [461, 135] width 27 height 13
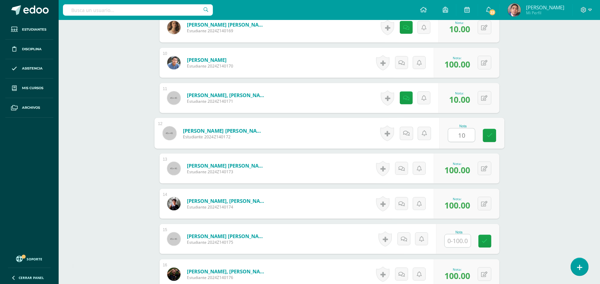
type input "10"
click at [405, 132] on icon at bounding box center [406, 134] width 6 height 6
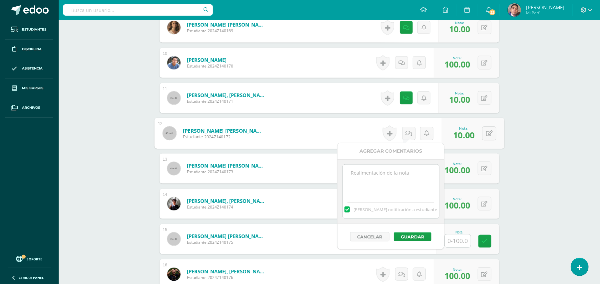
click at [401, 179] on textarea at bounding box center [391, 181] width 96 height 33
paste textarea "Estimado estudiante. Tiene pendiente esta actividad. Se le brinda la oportunida…"
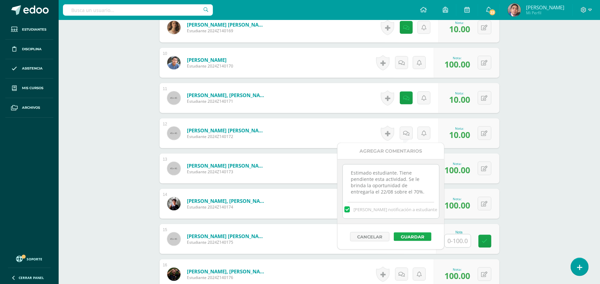
type textarea "Estimado estudiante. Tiene pendiente esta actividad. Se le brinda la oportunida…"
click at [410, 236] on button "Guardar" at bounding box center [412, 237] width 38 height 9
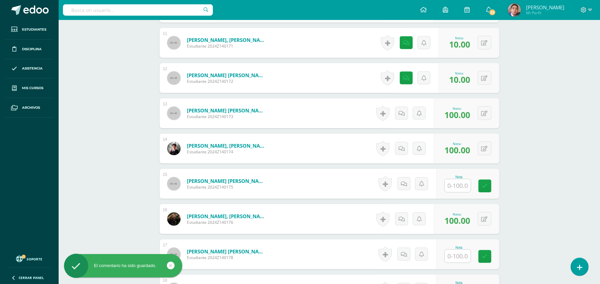
scroll to position [666, 0]
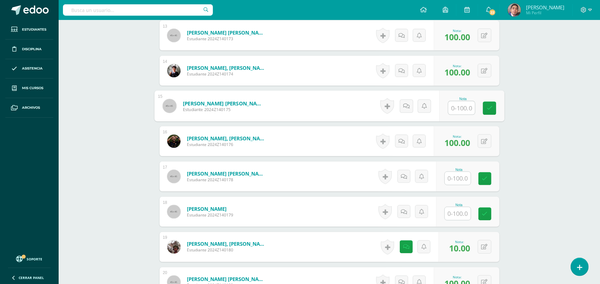
click at [461, 108] on input "text" at bounding box center [461, 108] width 27 height 13
type input "10"
click at [406, 105] on icon at bounding box center [406, 107] width 6 height 6
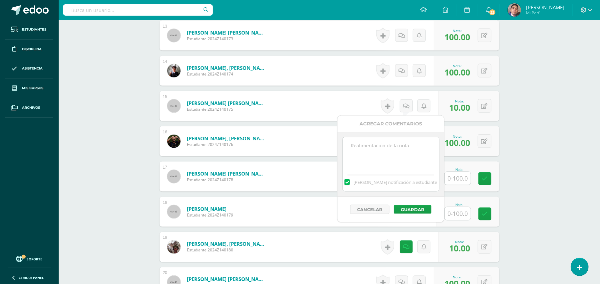
click at [412, 142] on textarea at bounding box center [391, 153] width 96 height 33
type textarea "1"
paste textarea "Estimado estudiante. Tiene pendiente esta actividad. Se le brinda la oportunida…"
type textarea "Estimado estudiante. Tiene pendiente esta actividad. Se le brinda la oportunida…"
click at [415, 212] on button "Guardar" at bounding box center [412, 209] width 38 height 9
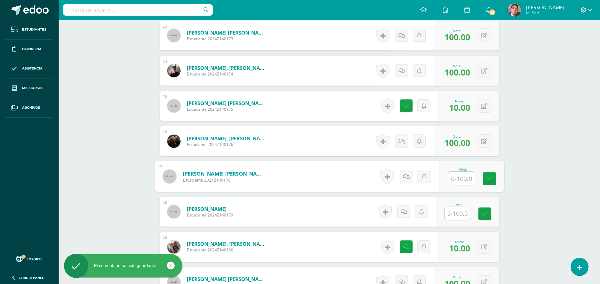
click at [452, 181] on input "text" at bounding box center [461, 178] width 27 height 13
type input "10"
click at [406, 177] on icon at bounding box center [405, 177] width 7 height 6
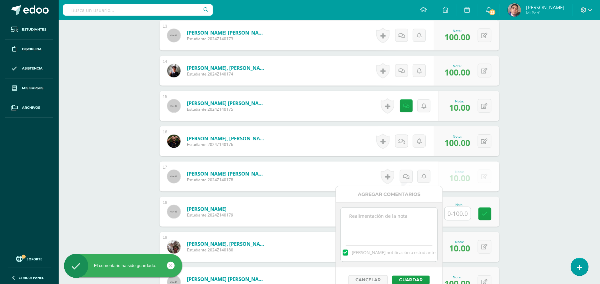
click at [380, 222] on textarea at bounding box center [389, 224] width 96 height 33
paste textarea "Estimado estudiante. Tiene pendiente esta actividad. Se le brinda la oportunida…"
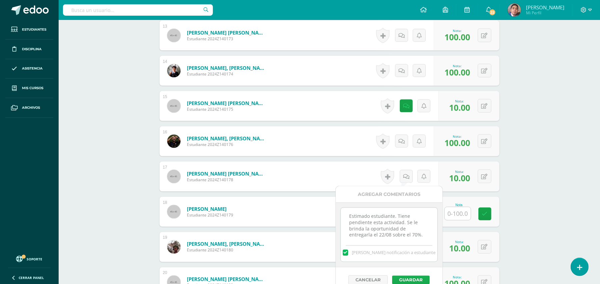
type textarea "Estimado estudiante. Tiene pendiente esta actividad. Se le brinda la oportunida…"
click at [410, 280] on button "Guardar" at bounding box center [411, 280] width 38 height 9
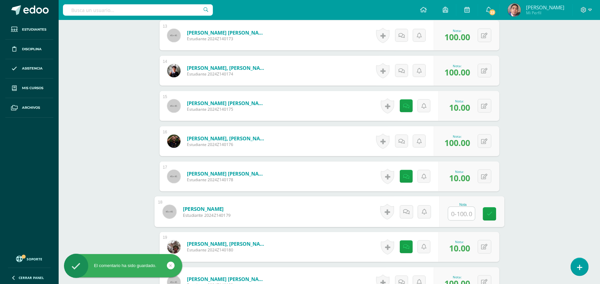
click at [456, 214] on input "text" at bounding box center [461, 213] width 27 height 13
type input "10"
click at [405, 212] on icon at bounding box center [405, 212] width 7 height 6
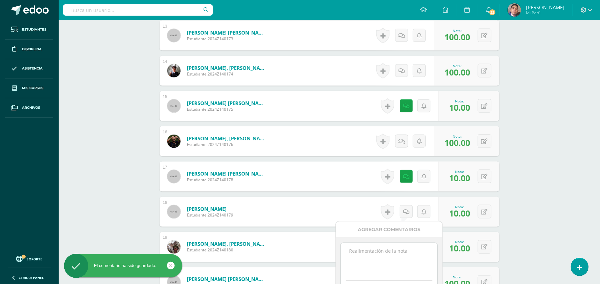
click at [395, 249] on textarea at bounding box center [389, 259] width 96 height 33
paste textarea "Estimado estudiante. Tiene pendiente esta actividad. Se le brinda la oportunida…"
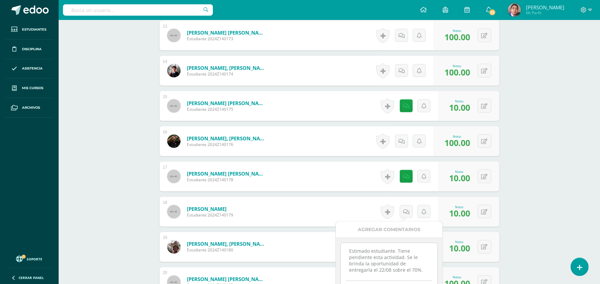
scroll to position [2, 0]
drag, startPoint x: 412, startPoint y: 269, endPoint x: 421, endPoint y: 256, distance: 16.4
click at [412, 269] on textarea "Estimado estudiante. Tiene pendiente esta actividad. Se le brinda la oportunida…" at bounding box center [389, 259] width 96 height 33
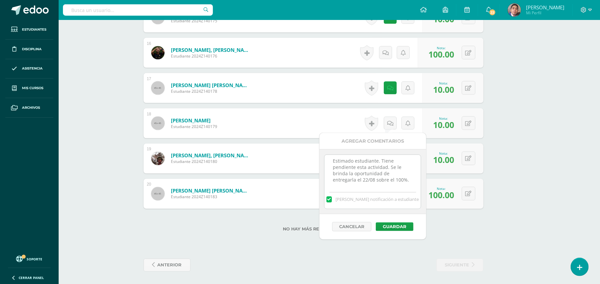
scroll to position [5, 0]
type textarea "Estimada estudiante. Tiene pendiente esta actividad. Se le brinda la oportunida…"
click at [402, 227] on button "Guardar" at bounding box center [395, 227] width 38 height 9
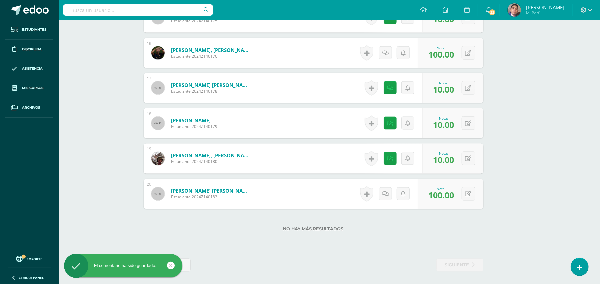
drag, startPoint x: 522, startPoint y: 187, endPoint x: 527, endPoint y: 176, distance: 12.5
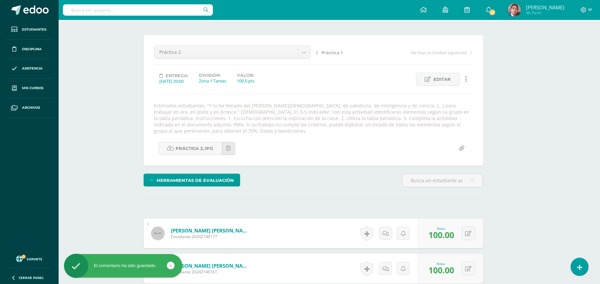
scroll to position [0, 16]
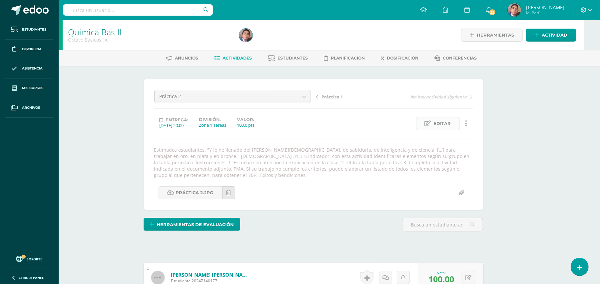
click at [441, 128] on span "Editar" at bounding box center [441, 124] width 17 height 12
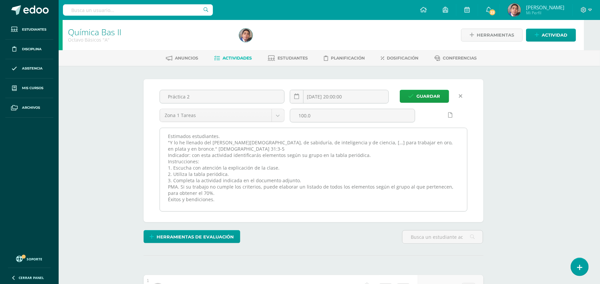
click at [397, 136] on textarea "Estimados estudiantes. "Y lo he llenado del [PERSON_NAME][DEMOGRAPHIC_DATA], de…" at bounding box center [313, 169] width 307 height 83
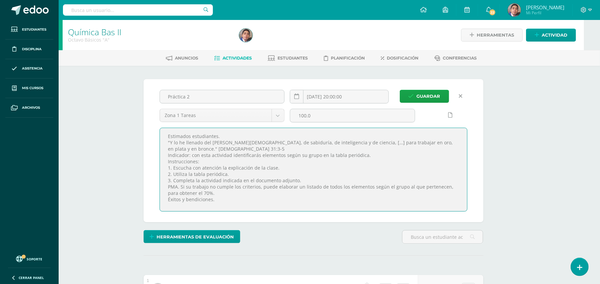
click at [464, 97] on link at bounding box center [460, 96] width 13 height 13
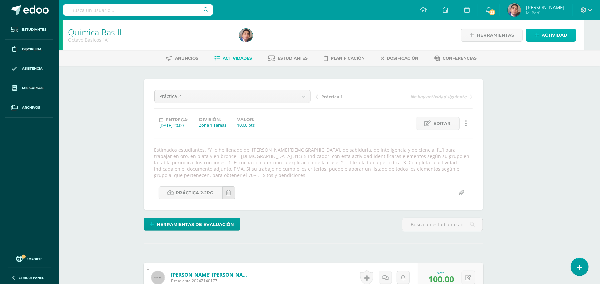
click at [547, 33] on span "Actividad" at bounding box center [554, 35] width 26 height 12
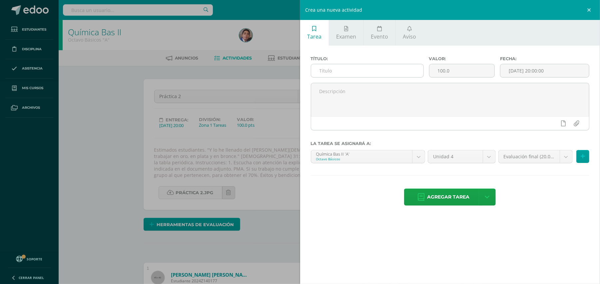
click at [364, 73] on input "text" at bounding box center [367, 70] width 112 height 13
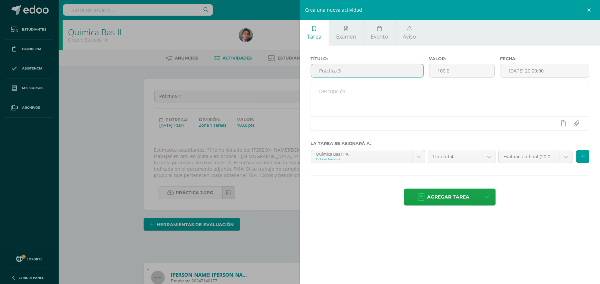
type input "Práctica 3"
click at [376, 102] on textarea at bounding box center [450, 99] width 278 height 33
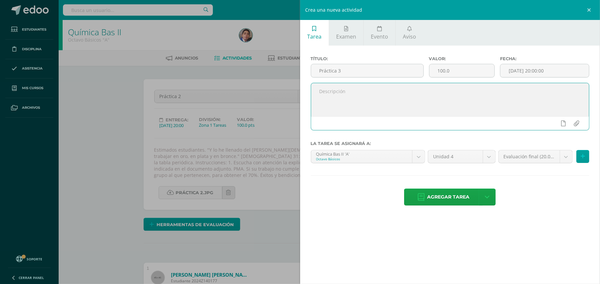
paste textarea "Estimados estudiantes. "Y lo he llenado del [PERSON_NAME][DEMOGRAPHIC_DATA], de…"
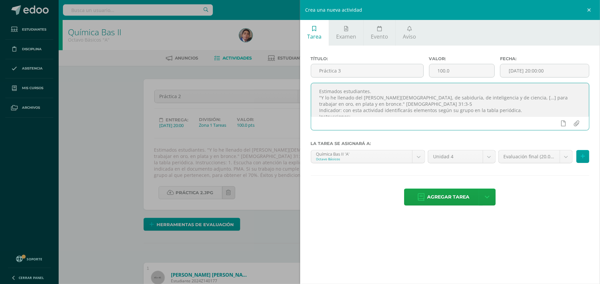
scroll to position [40, 0]
click at [380, 91] on textarea "Estimados estudiantes. "Y lo he llenado del [PERSON_NAME][DEMOGRAPHIC_DATA], de…" at bounding box center [450, 99] width 278 height 33
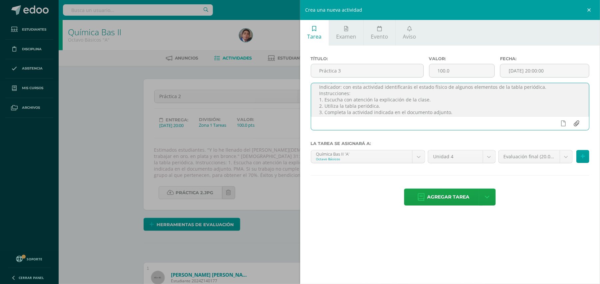
type textarea "Estimados estudiantes. "Y lo he llenado del [PERSON_NAME][DEMOGRAPHIC_DATA], de…"
click at [578, 125] on input "file" at bounding box center [576, 123] width 13 height 13
type input "C:\fakepath\Práctica 3.jpg"
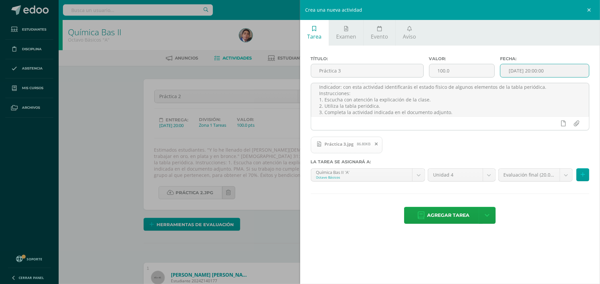
click at [554, 69] on input "[DATE] 20:00:00" at bounding box center [544, 70] width 89 height 13
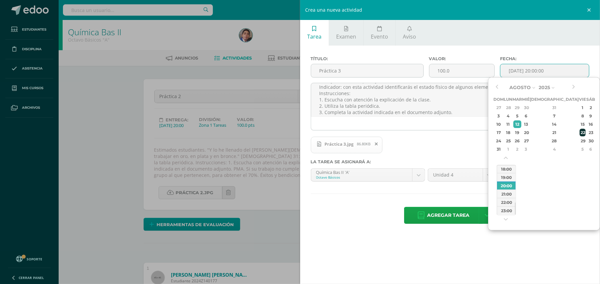
click at [579, 132] on div "22" at bounding box center [582, 133] width 6 height 8
type input "2025-08-22 20:00"
click at [475, 110] on textarea "Estimados estudiantes. "Y lo he llenado del [PERSON_NAME][DEMOGRAPHIC_DATA], de…" at bounding box center [450, 99] width 278 height 33
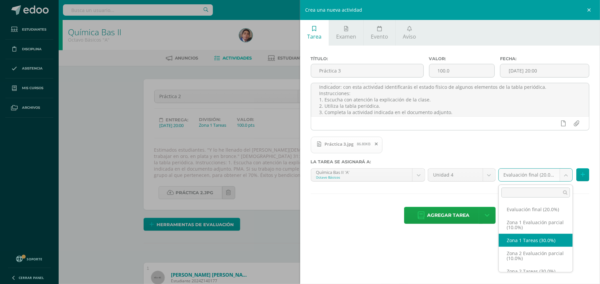
select select "30407"
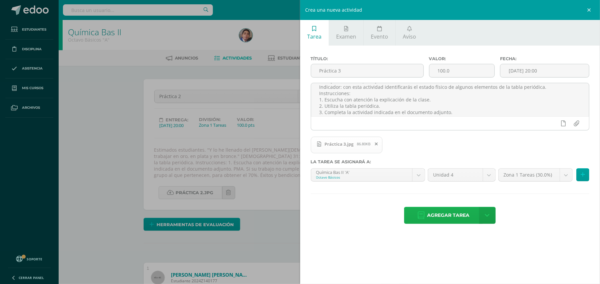
click at [456, 212] on span "Agregar tarea" at bounding box center [448, 215] width 42 height 16
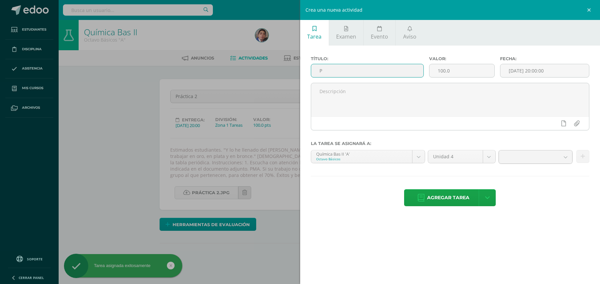
click at [368, 72] on input "P" at bounding box center [367, 70] width 112 height 13
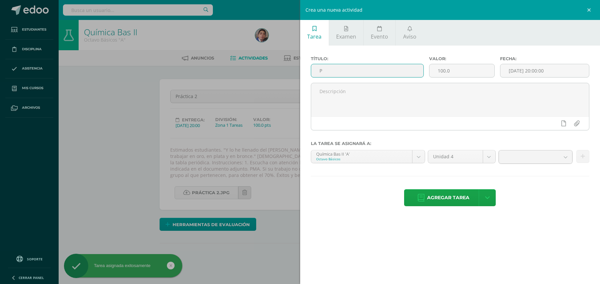
click at [368, 72] on input "P" at bounding box center [367, 70] width 112 height 13
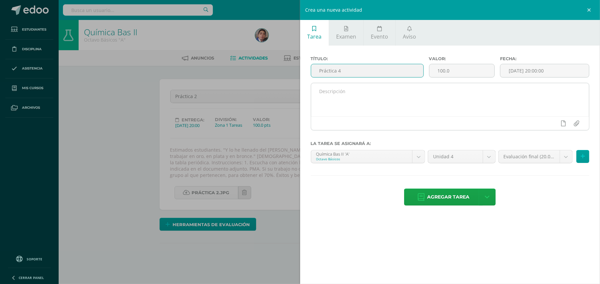
type input "Práctica 4"
click at [364, 83] on div at bounding box center [450, 107] width 279 height 48
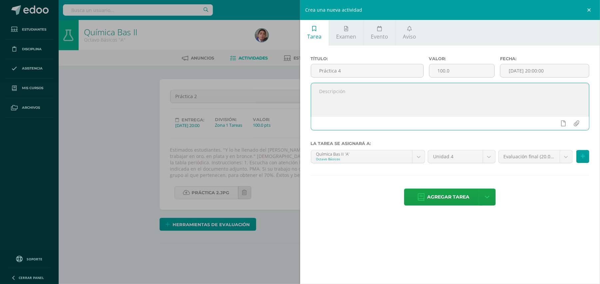
click at [365, 90] on textarea at bounding box center [450, 99] width 278 height 33
paste textarea "Estimados estudiantes. "Y lo he llenado del espíritu de Dios, de sabiduría, de …"
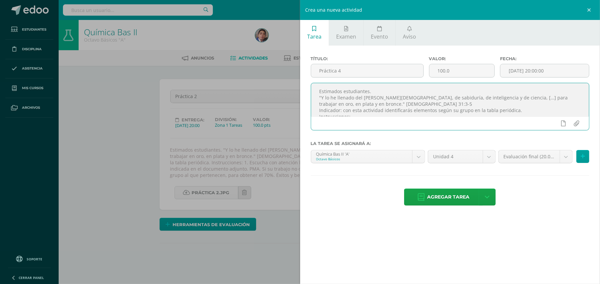
click at [393, 112] on textarea "Estimados estudiantes. "Y lo he llenado del espíritu de Dios, de sabiduría, de …" at bounding box center [450, 99] width 278 height 33
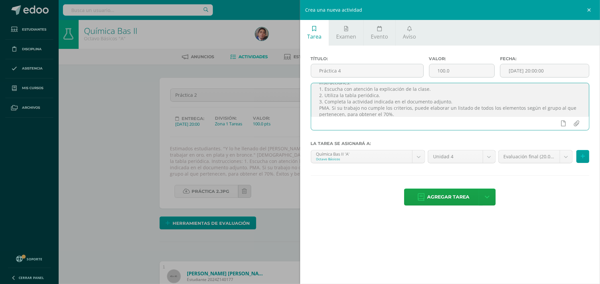
scroll to position [40, 0]
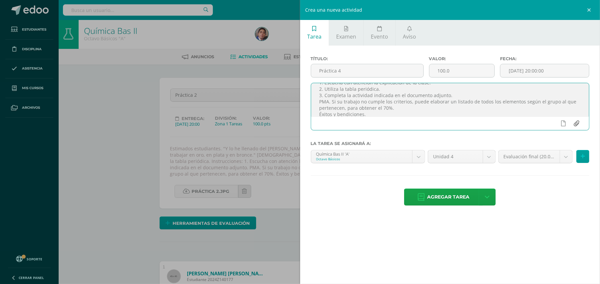
type textarea "Estimados estudiantes. "Y lo he llenado del espíritu de Dios, de sabiduría, de …"
click at [573, 122] on input "file" at bounding box center [576, 123] width 13 height 13
type input "C:\fakepath\Práctica 4.jpg"
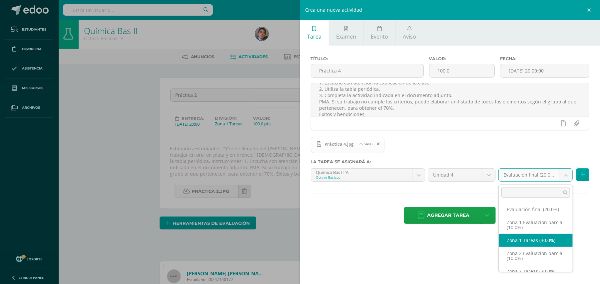
select select "30407"
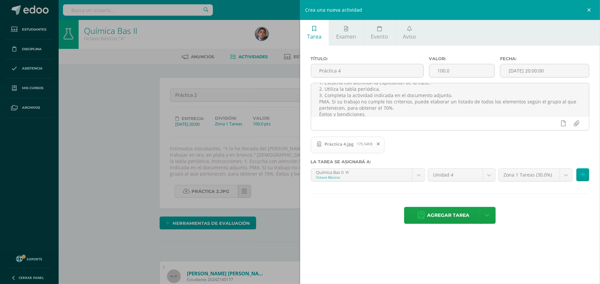
click at [533, 244] on div "Tarea Examen Evento Aviso Título: Práctica 4 Valor: 100.0 Fecha: 2025-08-12 20:…" at bounding box center [450, 142] width 300 height 284
click at [544, 75] on input "[DATE] 20:00:00" at bounding box center [544, 70] width 89 height 13
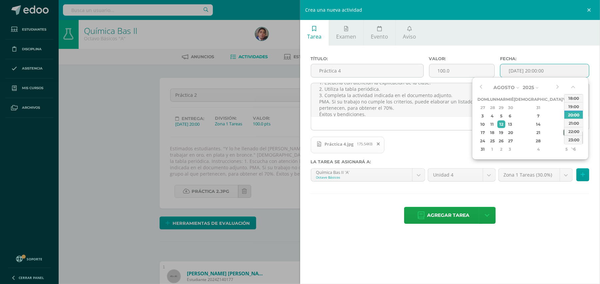
click at [563, 133] on div "22" at bounding box center [566, 133] width 6 height 8
type input "2025-08-22 20:00"
click at [527, 213] on div "Agregar tarea Agregar tarea y ocultar" at bounding box center [450, 216] width 279 height 18
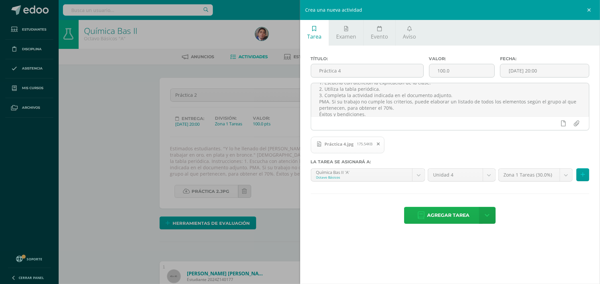
click at [451, 215] on span "Agregar tarea" at bounding box center [448, 215] width 42 height 16
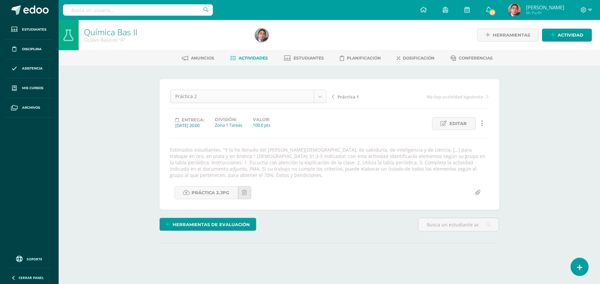
click at [316, 99] on body "Tarea asignada exitosamente Estudiantes Disciplina Asistencia Mis cursos Archiv…" at bounding box center [300, 147] width 600 height 295
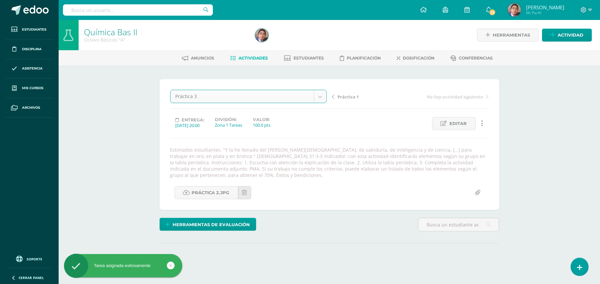
select select "/dashboard/teacher/grade-activity/31151/"
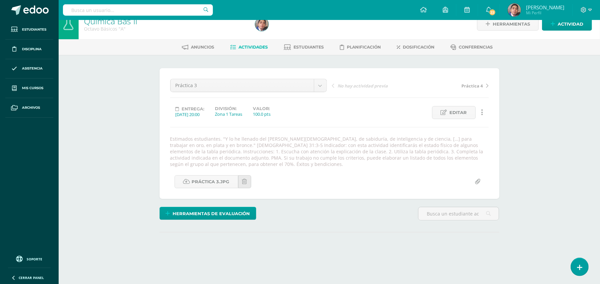
scroll to position [65, 0]
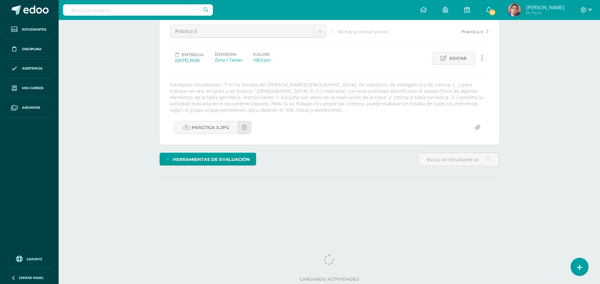
click at [144, 131] on div "Química Bas II Octavo Básicos "A" Herramientas Detalle de asistencias Actividad…" at bounding box center [329, 92] width 541 height 275
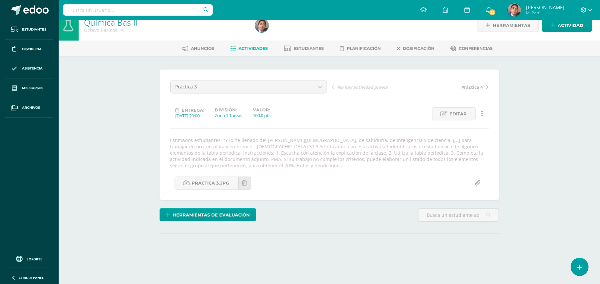
scroll to position [0, 0]
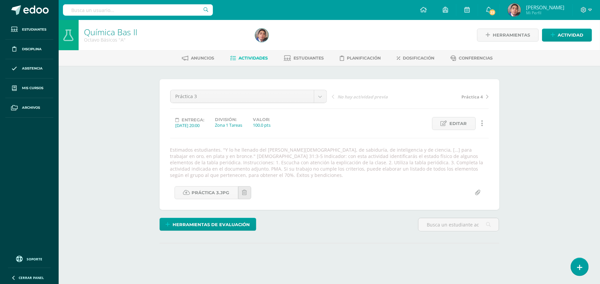
click at [523, 184] on div "Química Bas II Octavo Básicos "A" Herramientas Detalle de asistencias Actividad…" at bounding box center [329, 157] width 541 height 275
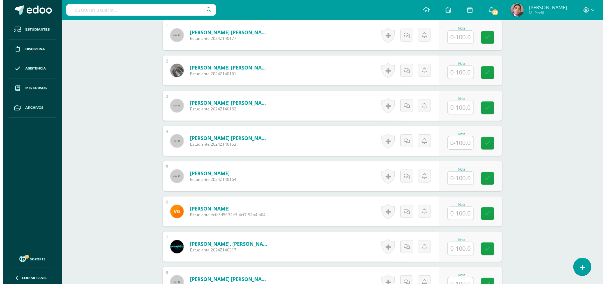
scroll to position [244, 0]
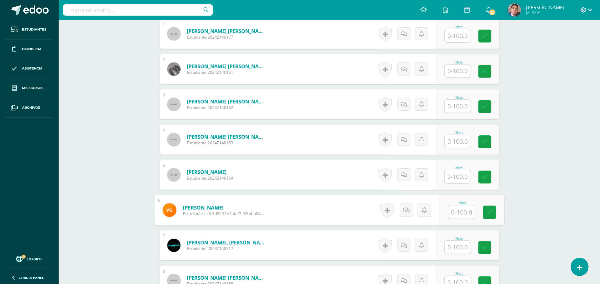
click at [455, 212] on input "text" at bounding box center [461, 212] width 27 height 13
type input "100"
click at [538, 197] on div "Química Bas II Octavo Básicos "A" Herramientas Detalle de asistencias Actividad…" at bounding box center [329, 286] width 541 height 1020
click at [383, 211] on link at bounding box center [382, 210] width 13 height 15
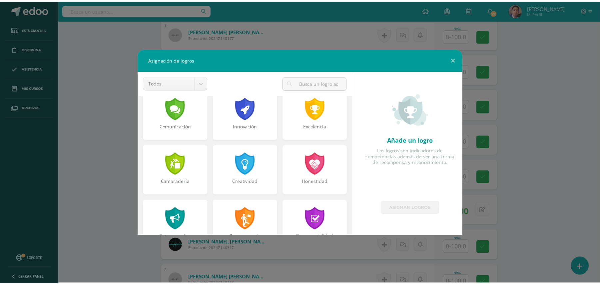
scroll to position [177, 0]
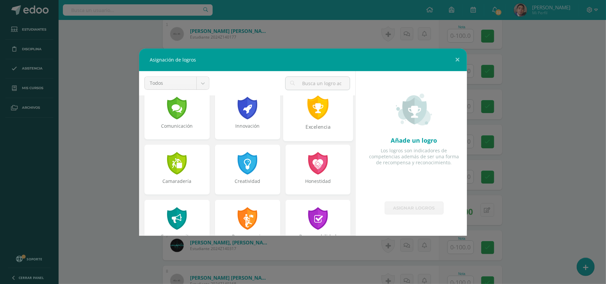
click at [317, 113] on div at bounding box center [318, 108] width 23 height 24
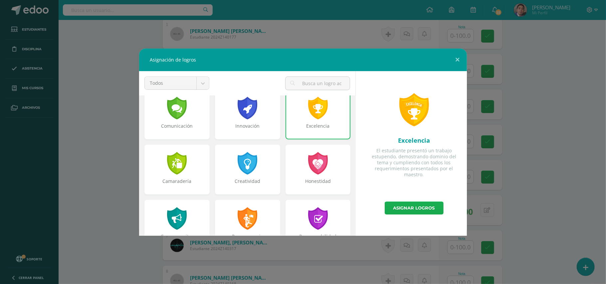
click at [420, 208] on link "Asignar logros" at bounding box center [414, 208] width 59 height 13
click at [564, 200] on div "Asignación de logros Todos Todos Respeto Pasión Trabajo original Autosuficienci…" at bounding box center [303, 142] width 601 height 187
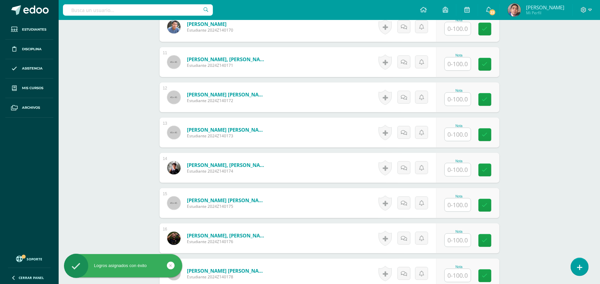
scroll to position [599, 0]
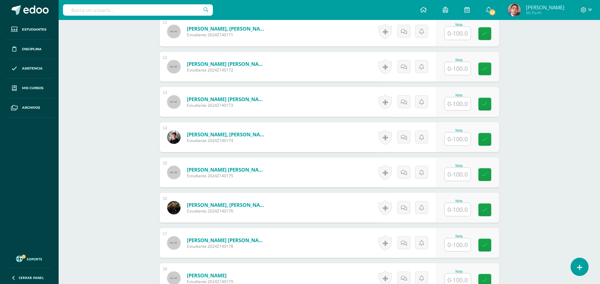
click at [454, 211] on input "text" at bounding box center [457, 209] width 26 height 13
type input "100"
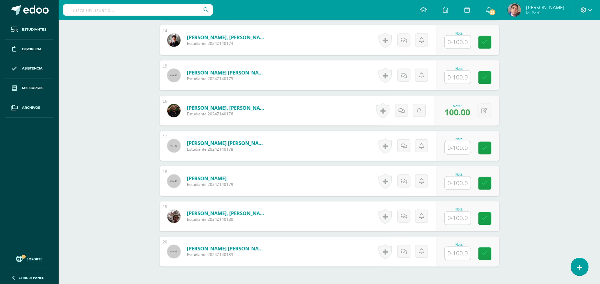
scroll to position [621, 0]
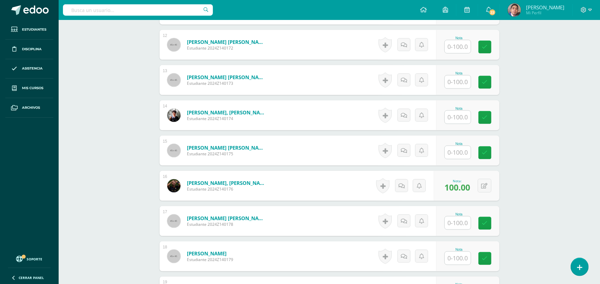
click at [449, 86] on input "text" at bounding box center [457, 82] width 26 height 13
type input "100"
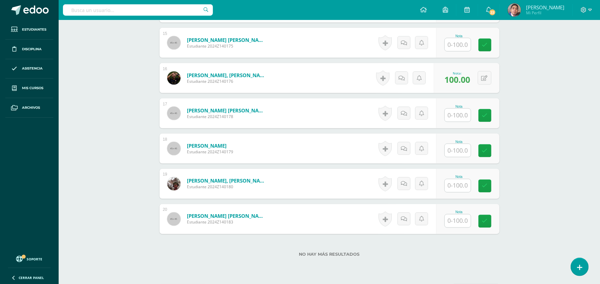
scroll to position [754, 0]
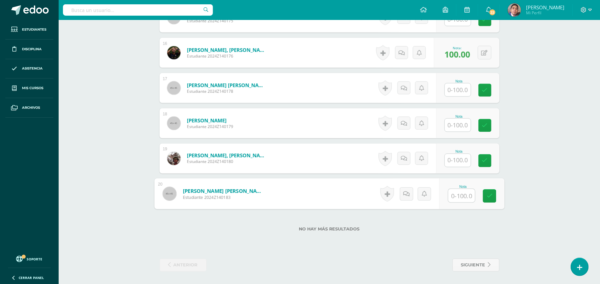
click at [465, 194] on input "text" at bounding box center [461, 195] width 27 height 13
type input "100"
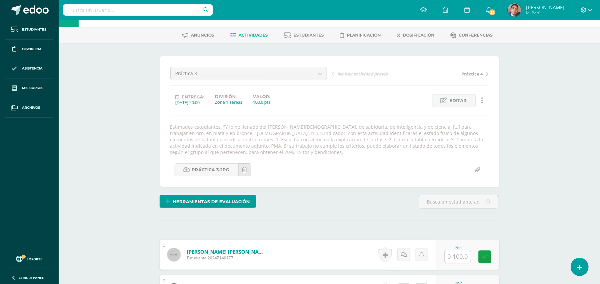
scroll to position [0, 0]
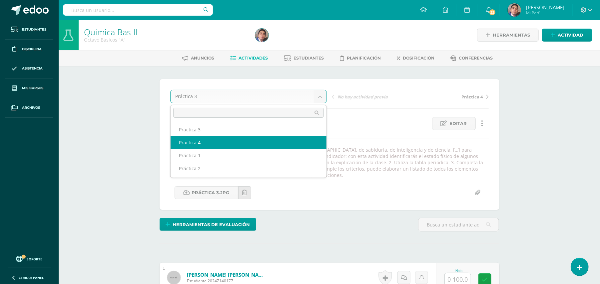
select select "/dashboard/teacher/grade-activity/31152/"
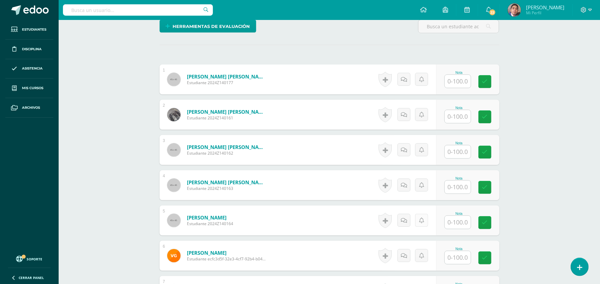
scroll to position [199, 0]
drag, startPoint x: 449, startPoint y: 255, endPoint x: 516, endPoint y: 222, distance: 74.4
click at [449, 256] on input "text" at bounding box center [461, 257] width 27 height 13
type input "100"
click at [523, 216] on div "Química Bas II Octavo Básicos "A" Herramientas Detalle de asistencias Actividad…" at bounding box center [329, 153] width 541 height 664
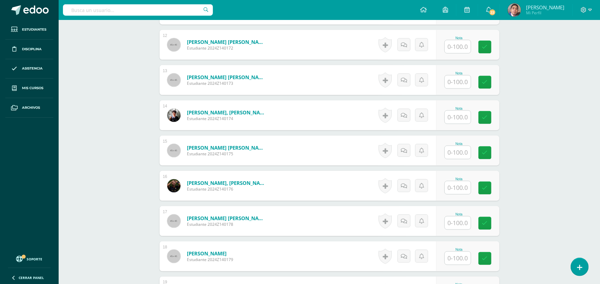
scroll to position [622, 0]
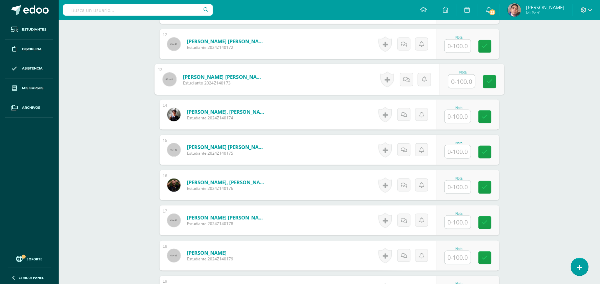
click at [461, 78] on input "text" at bounding box center [461, 81] width 27 height 13
type input "100"
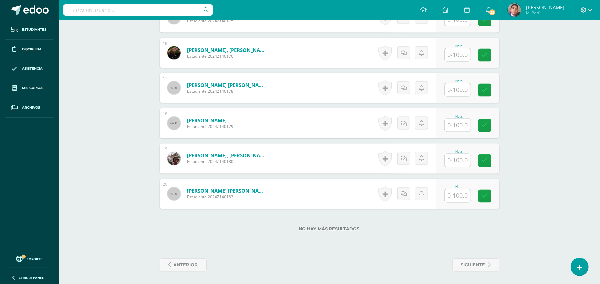
click at [463, 198] on input "text" at bounding box center [457, 195] width 26 height 13
type input "100"
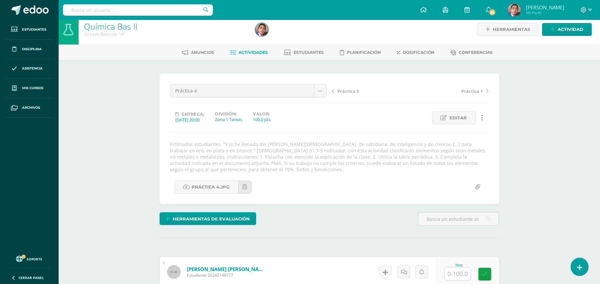
scroll to position [0, 0]
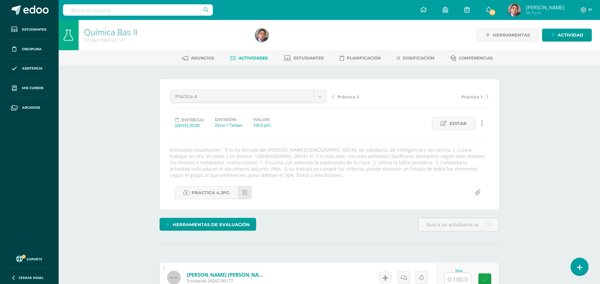
click at [240, 53] on link "Actividades" at bounding box center [249, 58] width 38 height 11
